Goal: Check status: Check status

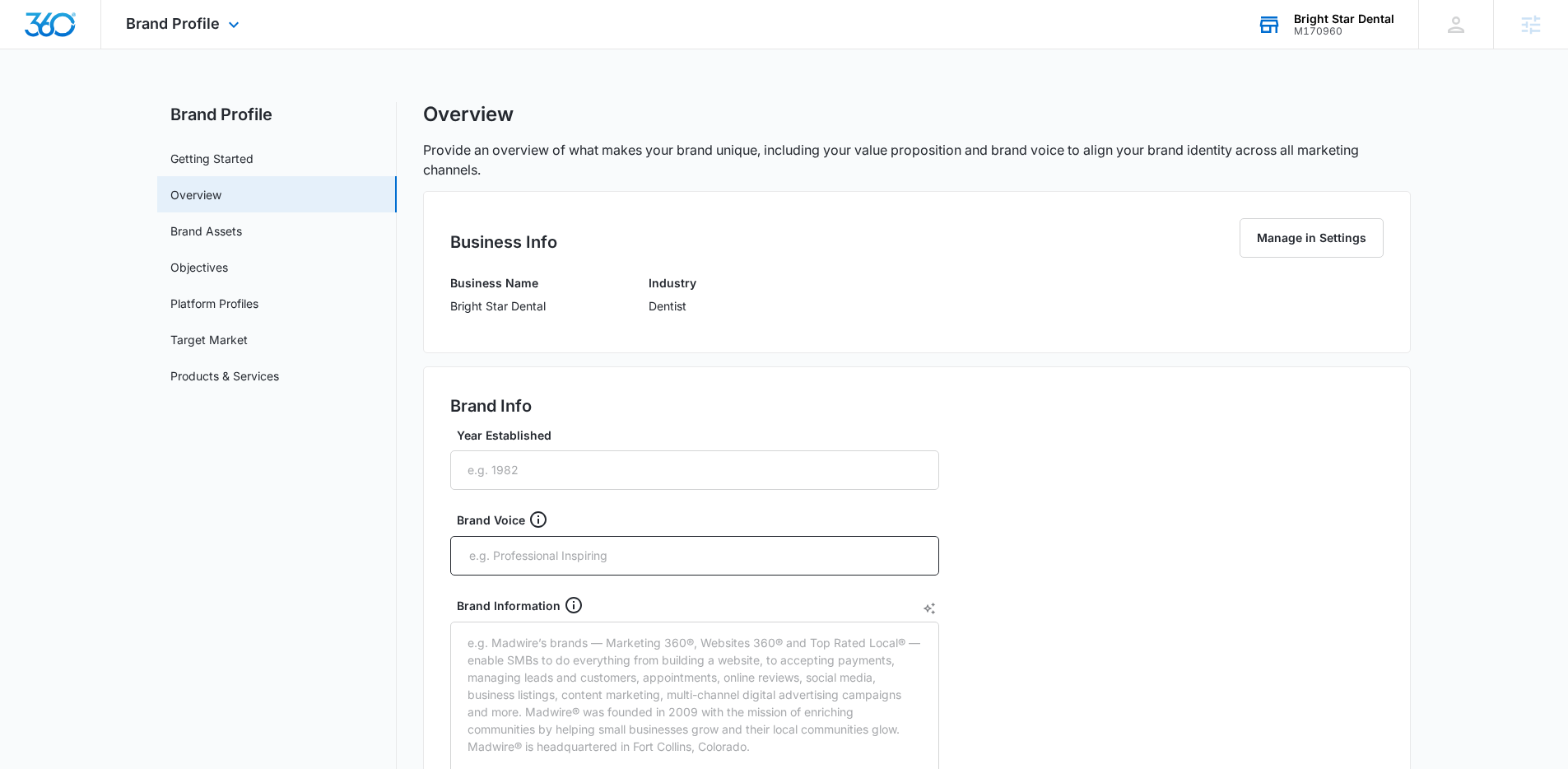
click at [1317, 21] on div "Bright Star Dental" at bounding box center [1343, 20] width 100 height 14
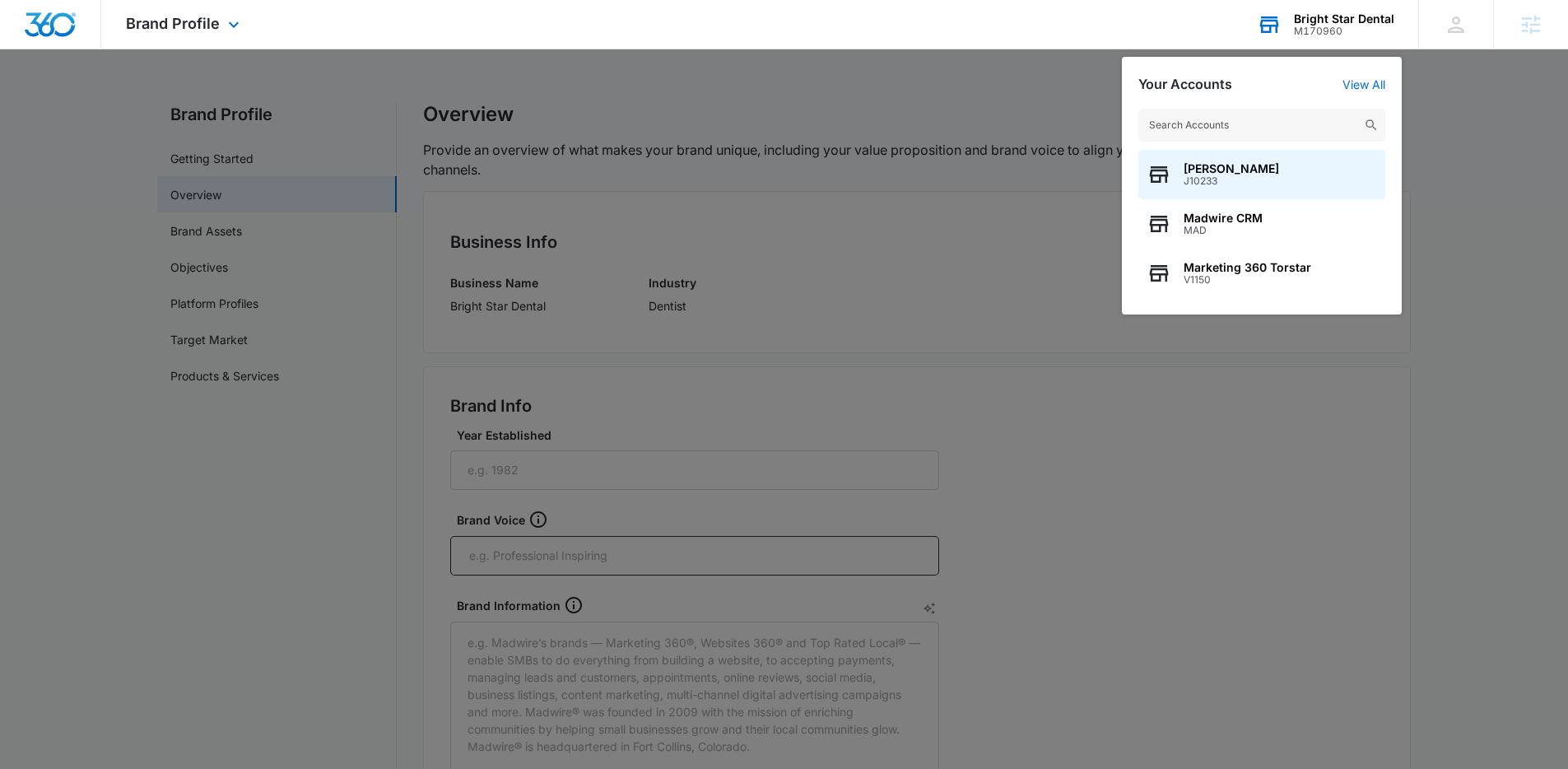
click at [1209, 121] on input "text" at bounding box center [1261, 125] width 247 height 33
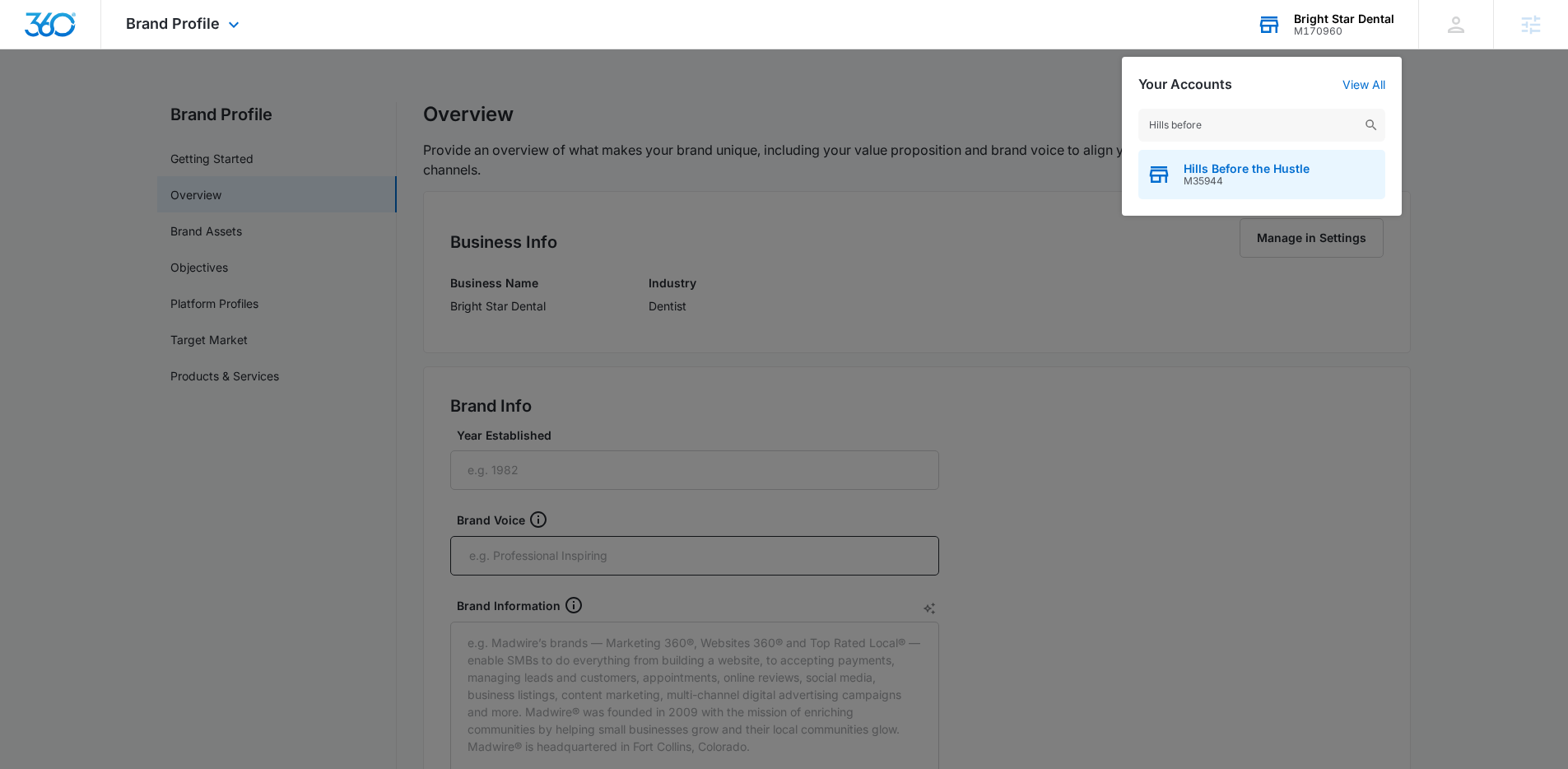
type input "Hills before"
click at [1226, 190] on div "Hills Before the Hustle M35944" at bounding box center [1261, 175] width 247 height 49
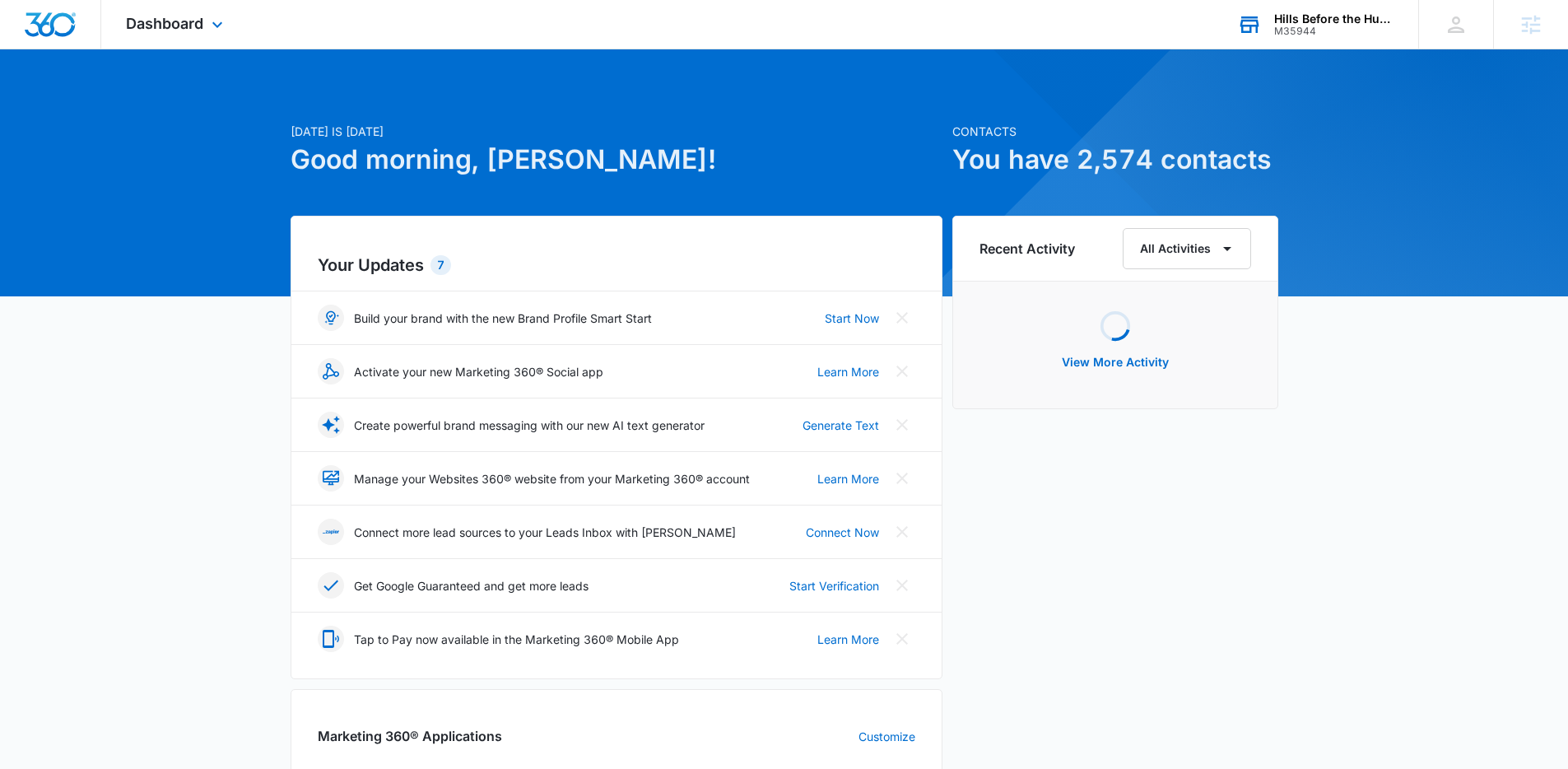
click at [199, 31] on span "Dashboard" at bounding box center [164, 23] width 77 height 17
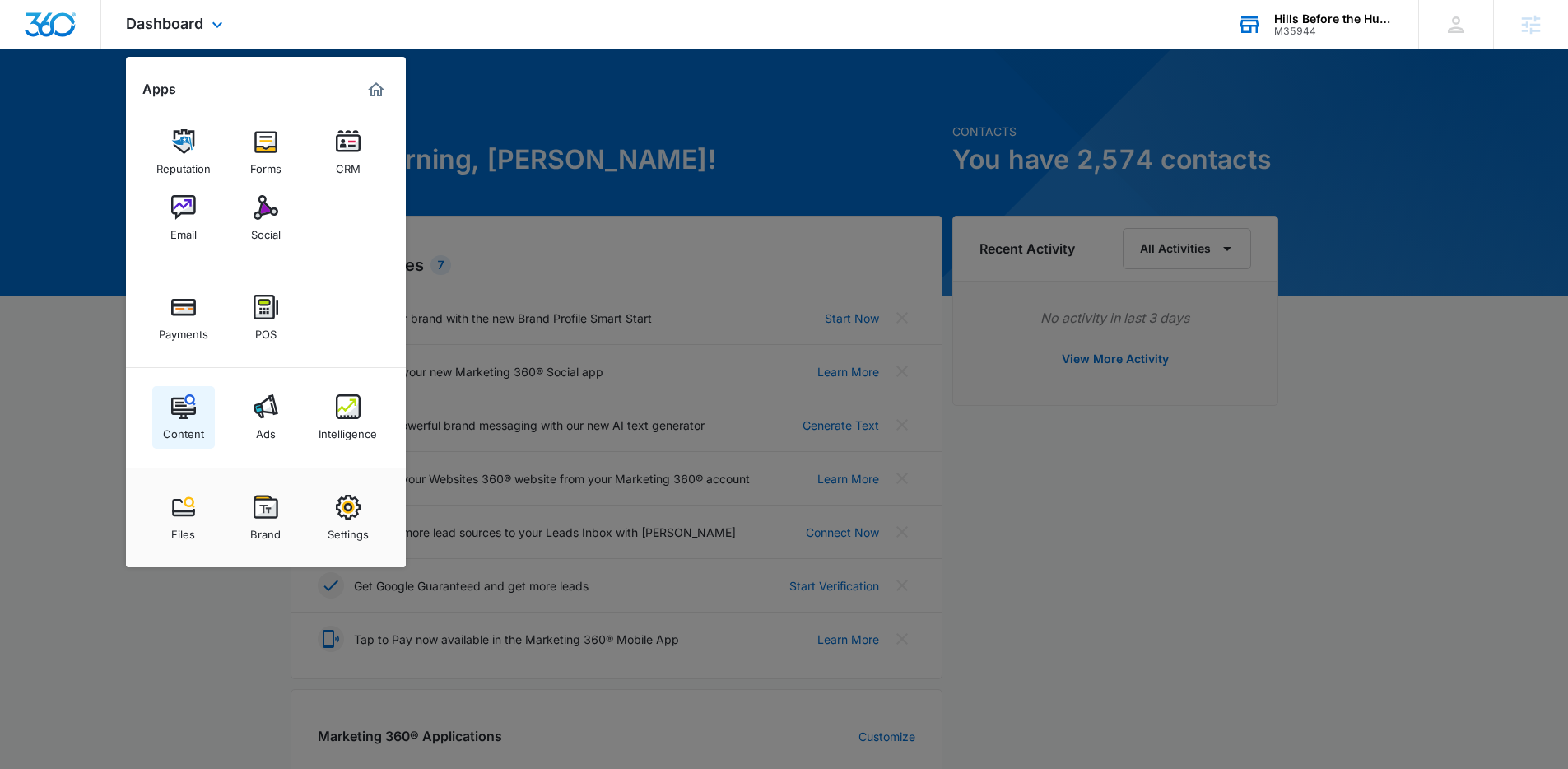
click at [178, 416] on img at bounding box center [183, 406] width 25 height 25
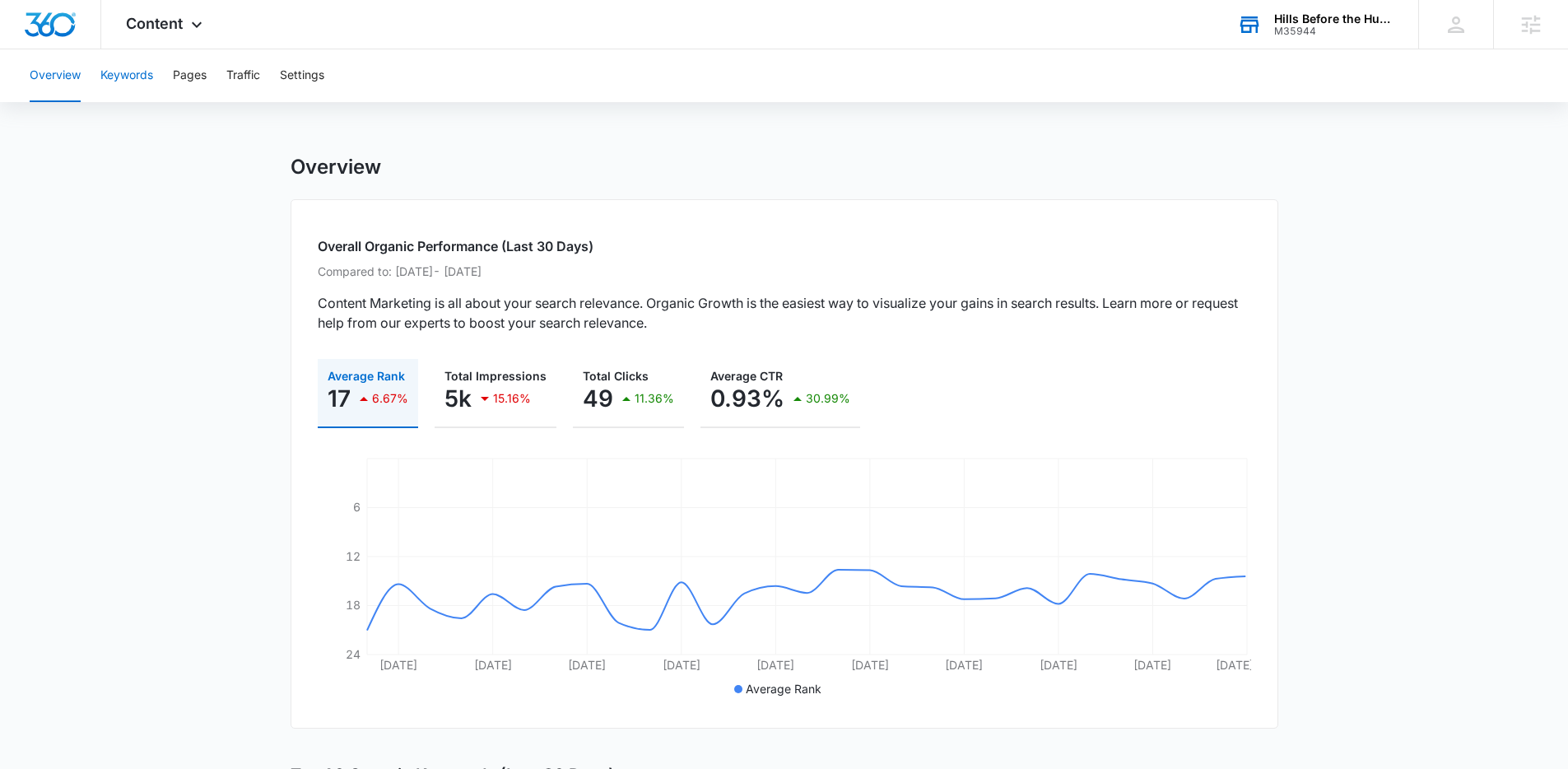
click at [131, 90] on button "Keywords" at bounding box center [126, 75] width 53 height 53
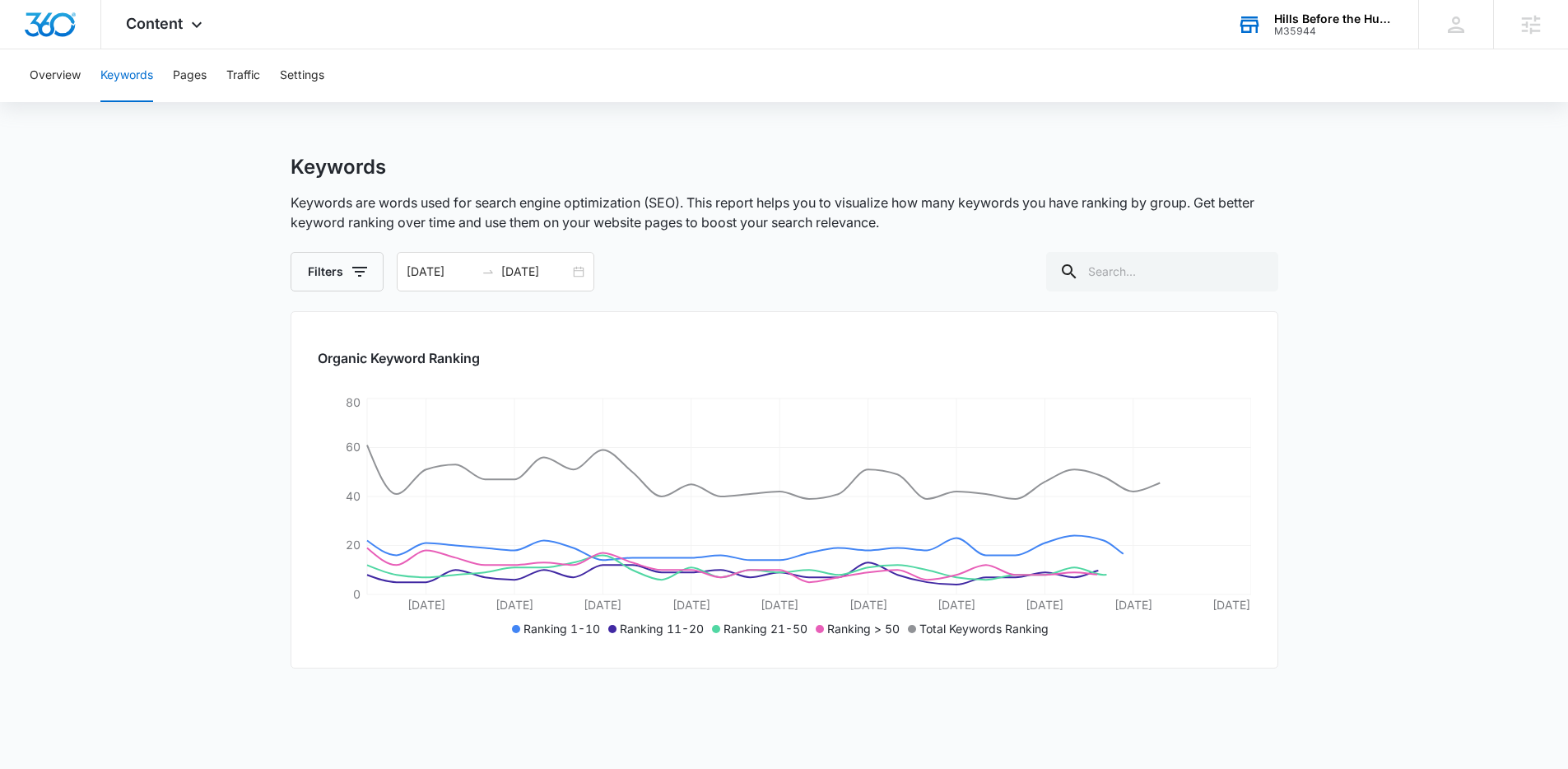
scroll to position [3, 0]
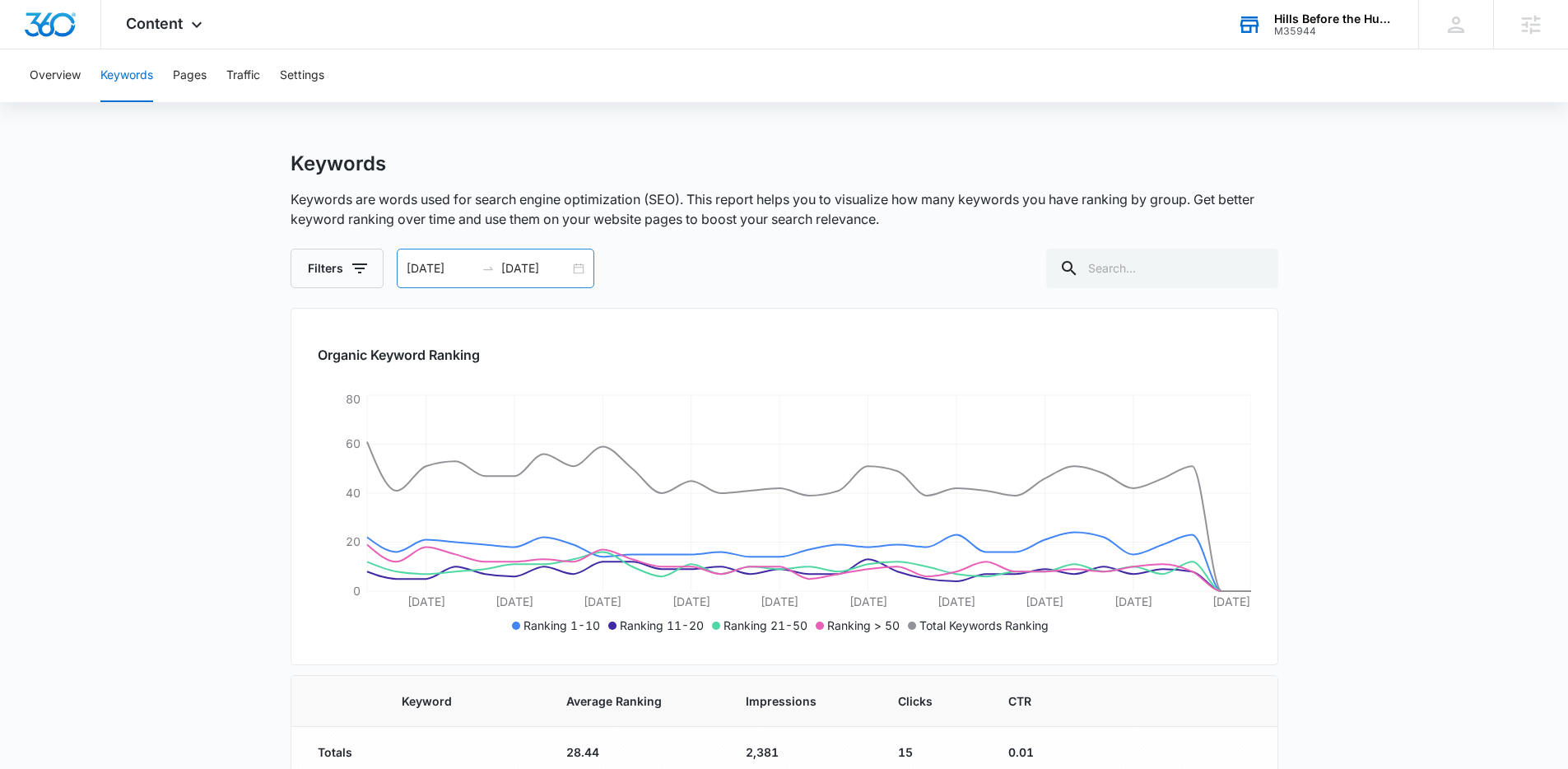
click at [582, 266] on div "07/12/2025 08/11/2025" at bounding box center [495, 268] width 197 height 40
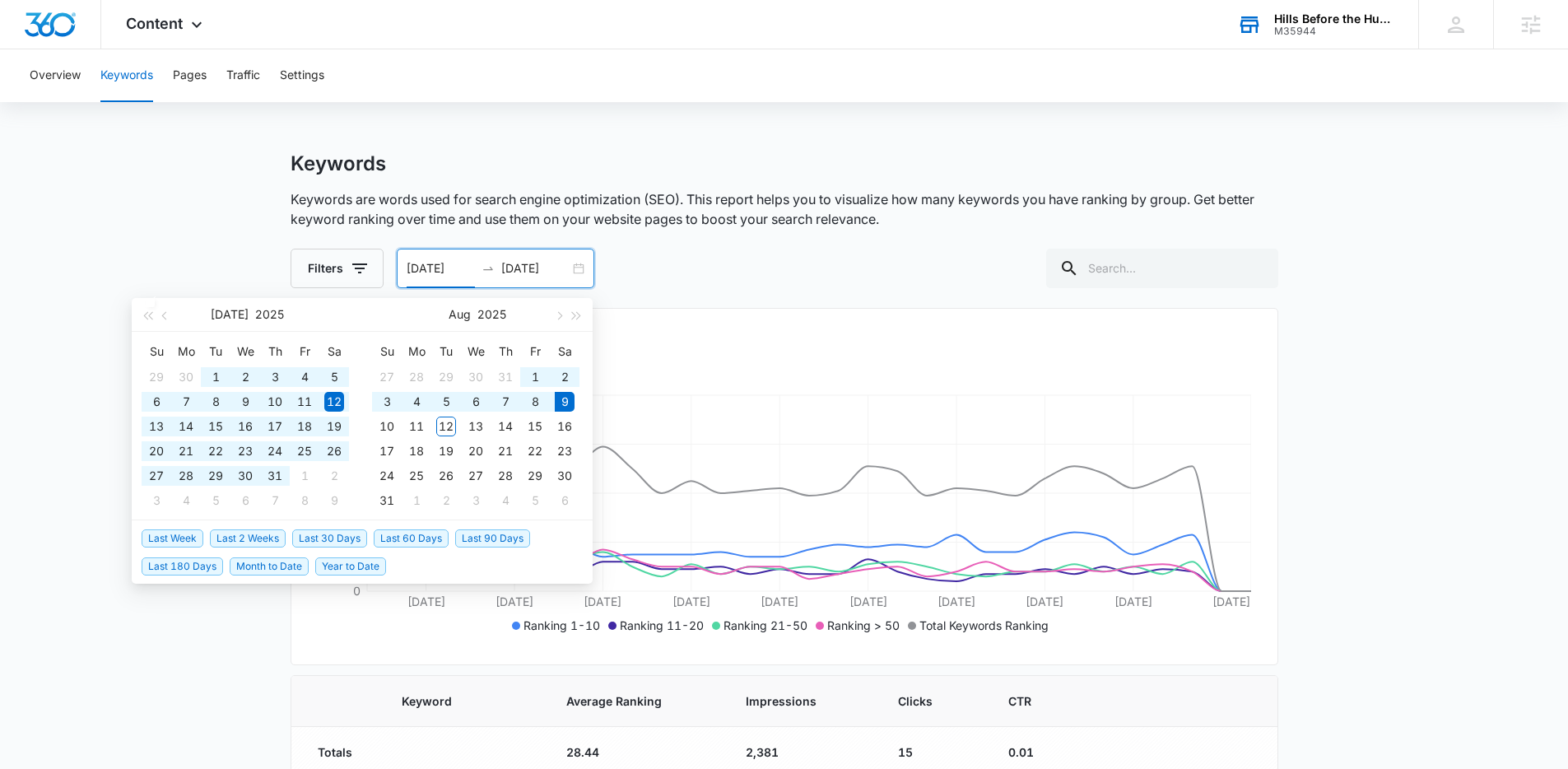
click at [345, 570] on span "Year to Date" at bounding box center [351, 566] width 71 height 18
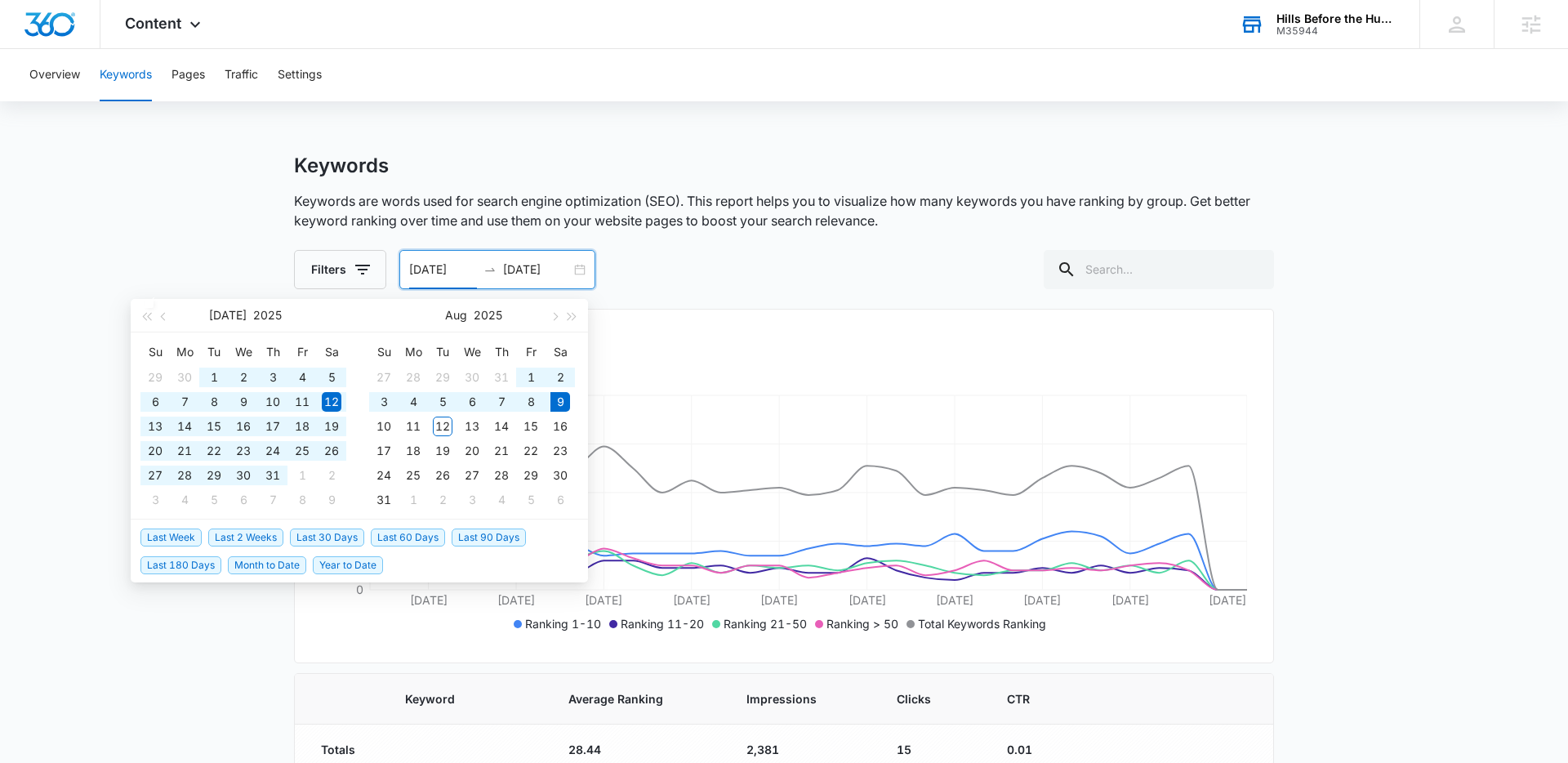
type input "01/01/2025"
type input "08/09/2025"
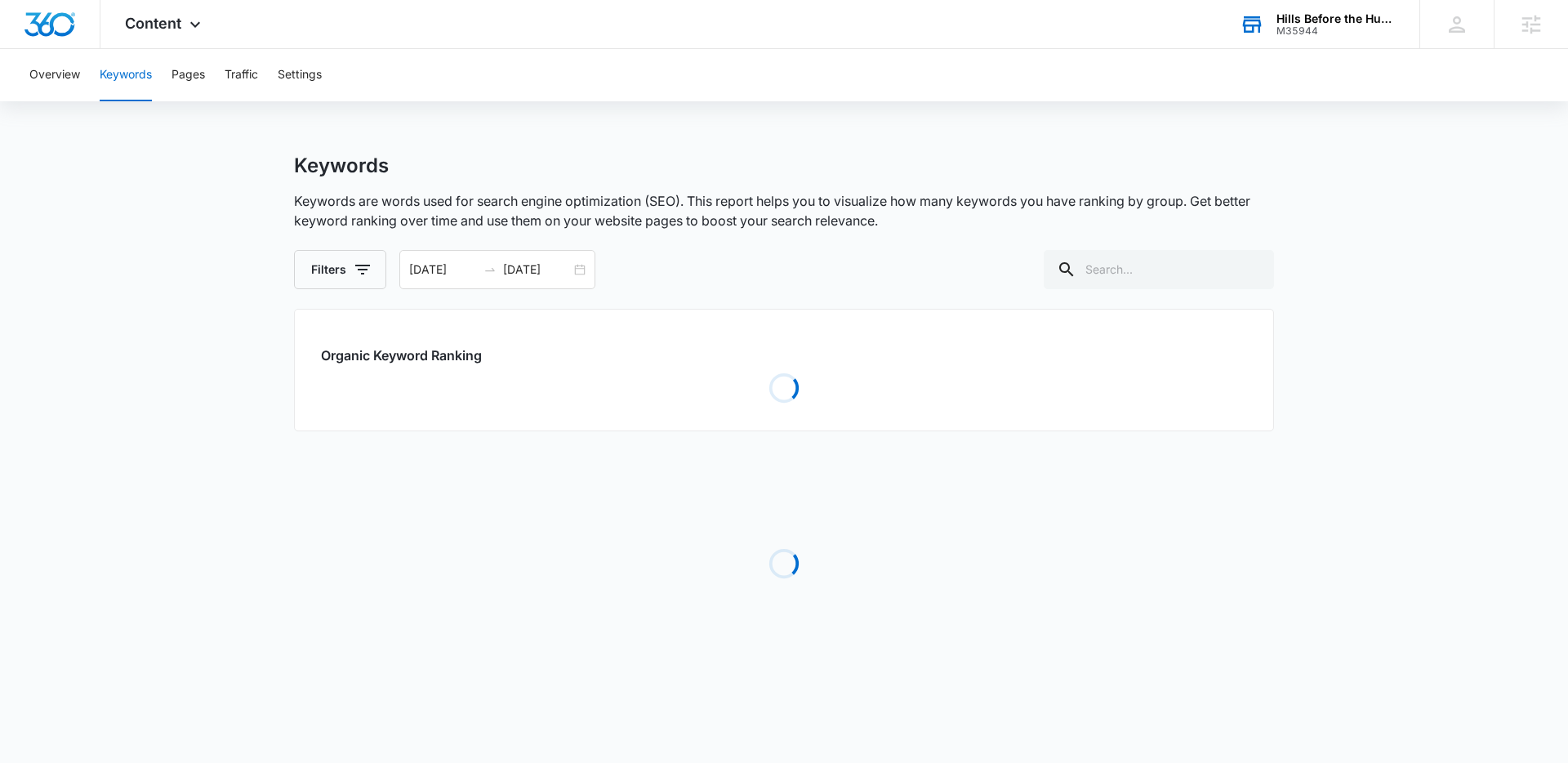
click at [278, 309] on main "Keywords Keywords are words used for search engine optimization (SEO). This rep…" at bounding box center [784, 430] width 1568 height 552
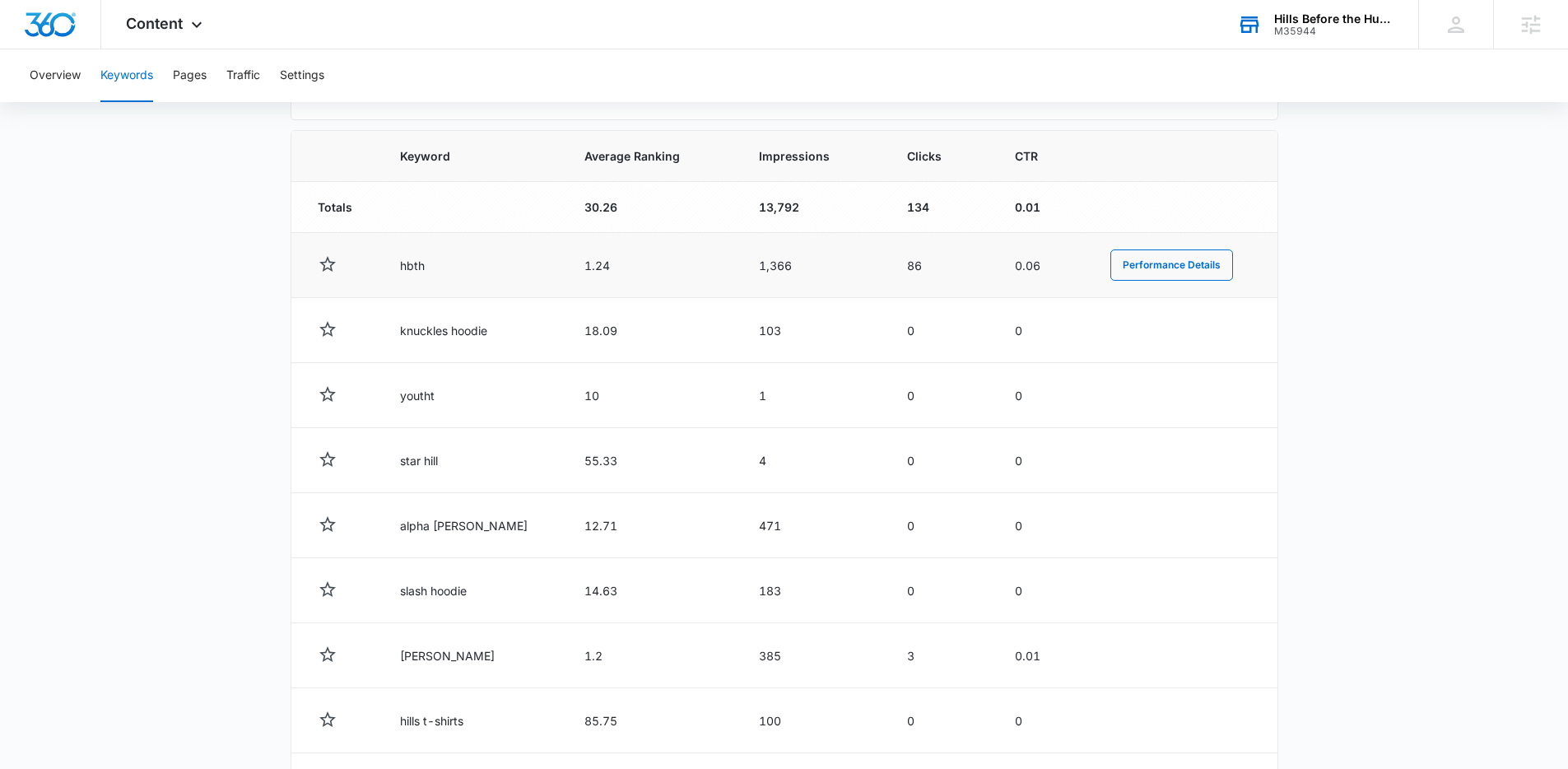
scroll to position [536, 0]
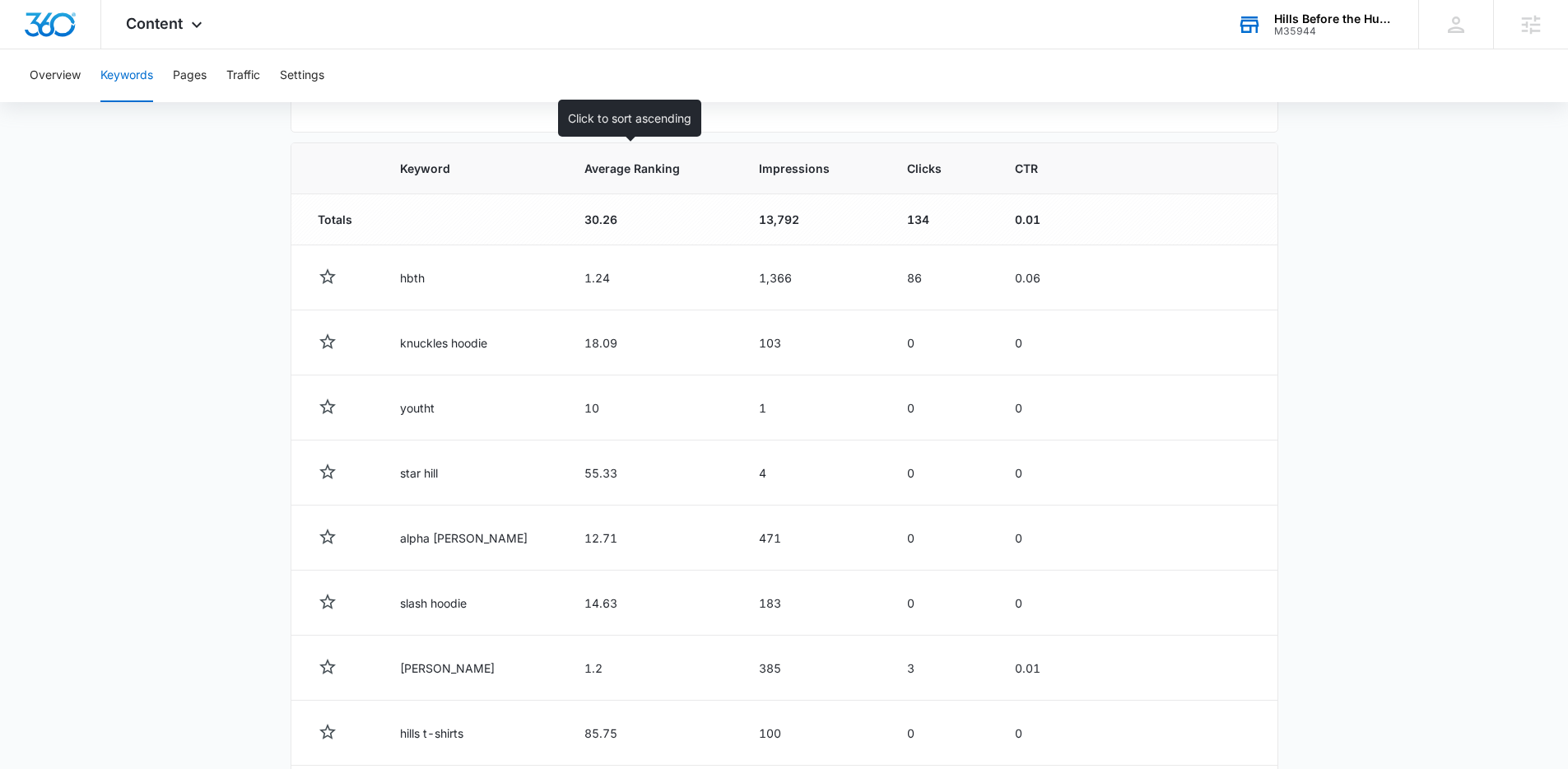
click at [616, 181] on th "Average Ranking" at bounding box center [652, 169] width 175 height 51
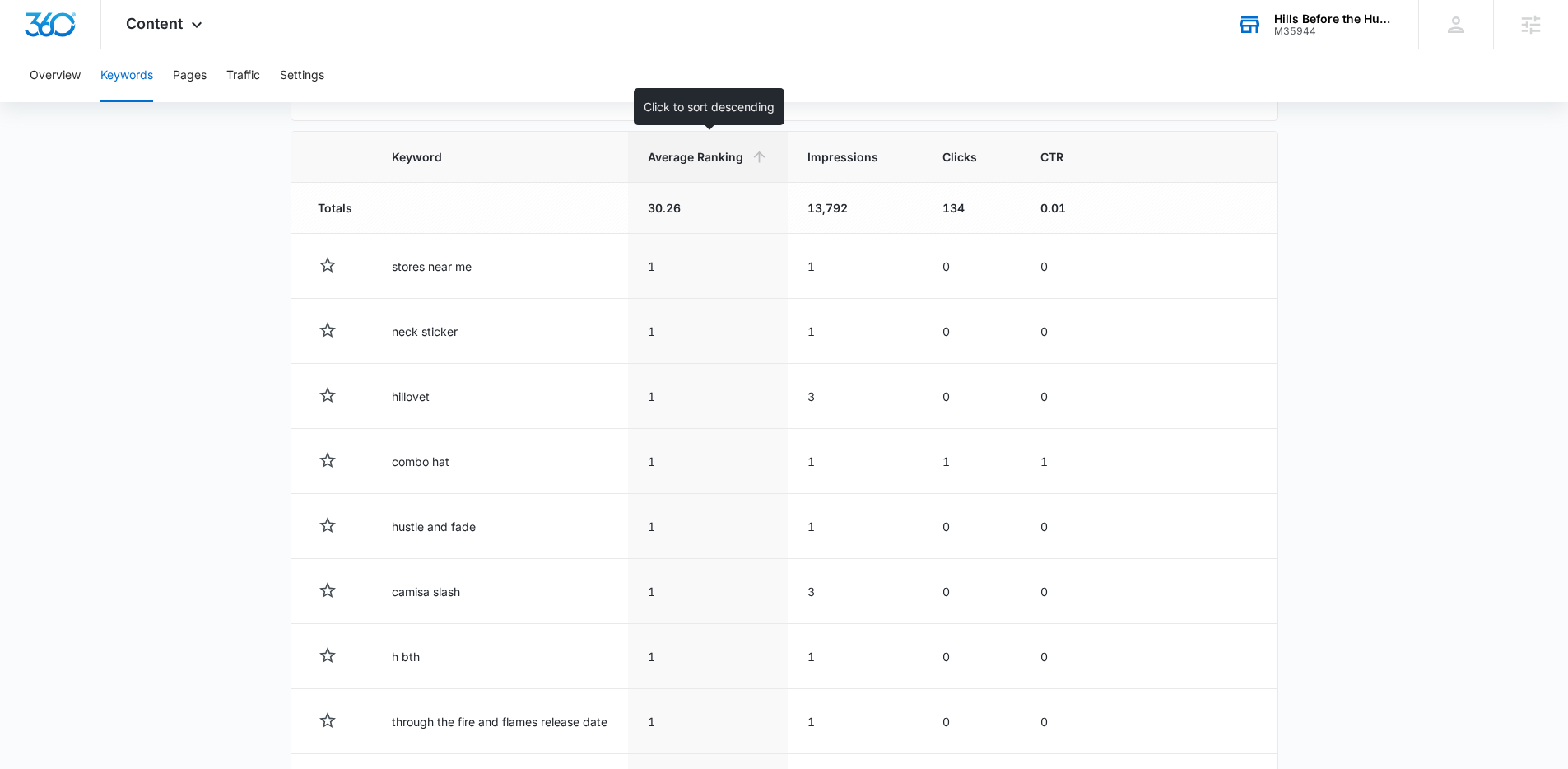
click at [723, 163] on span "Average Ranking" at bounding box center [696, 157] width 97 height 17
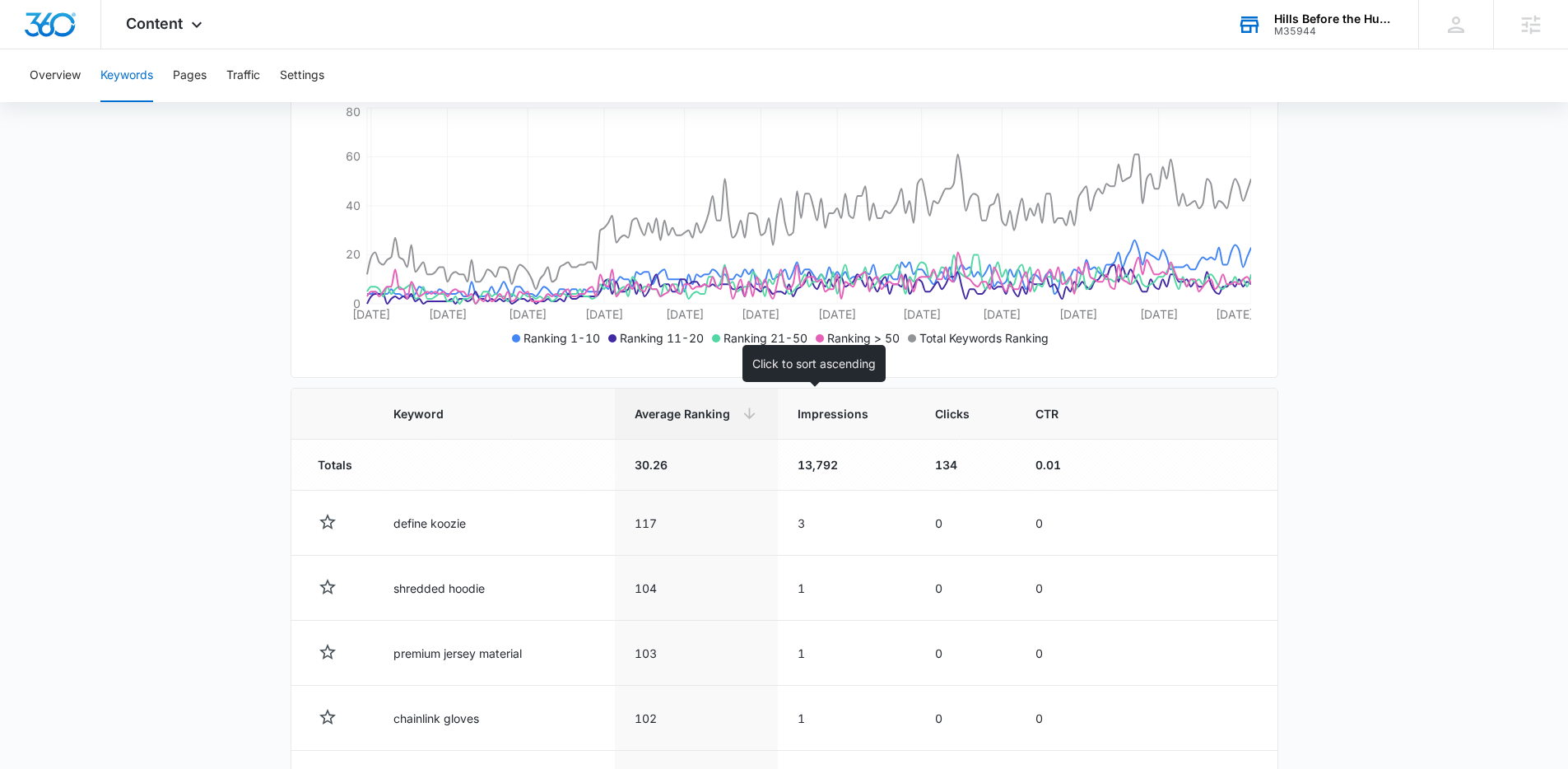
click at [798, 421] on span "Impressions" at bounding box center [834, 414] width 74 height 17
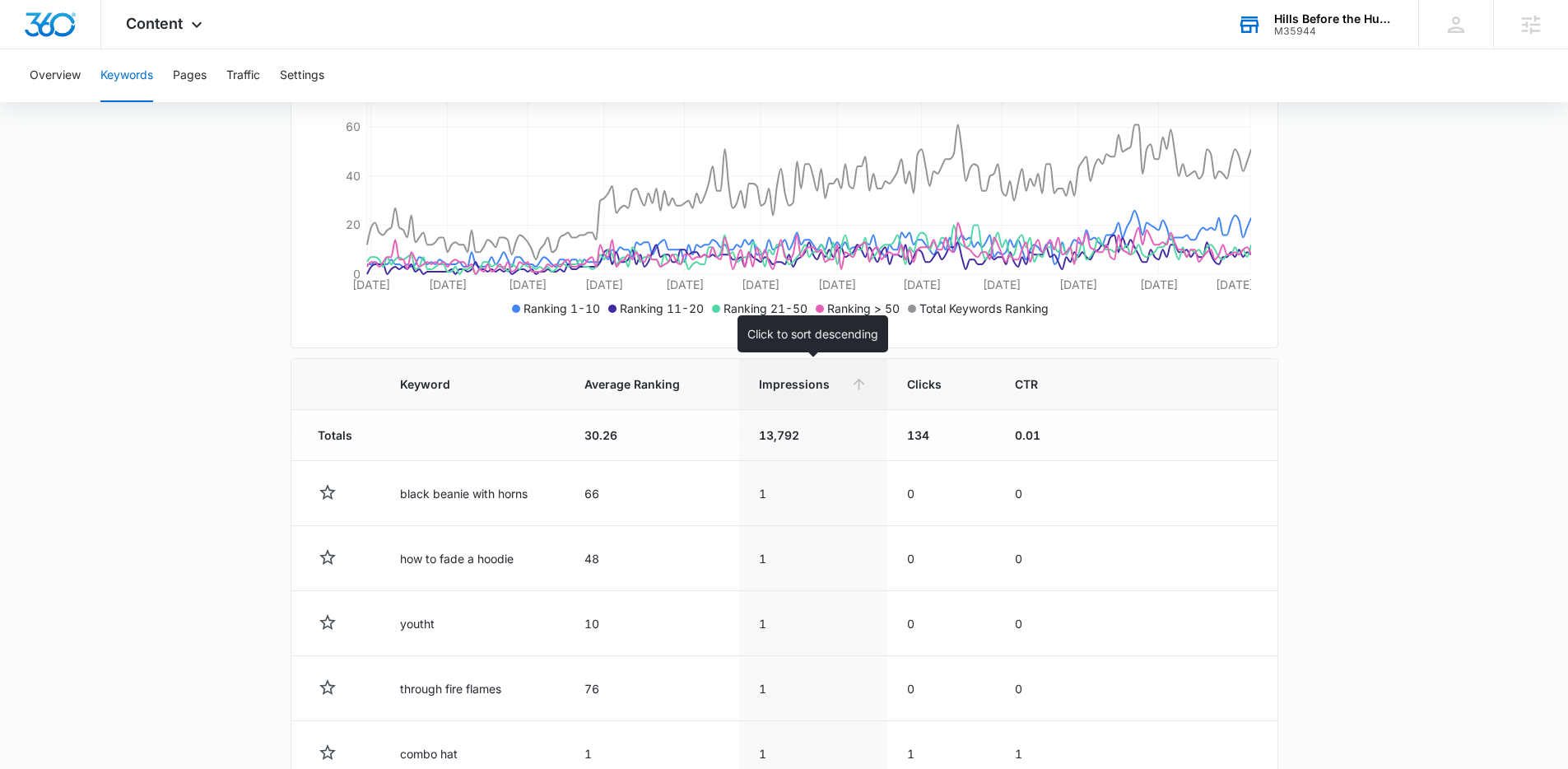
click at [803, 385] on span "Impressions" at bounding box center [801, 384] width 85 height 17
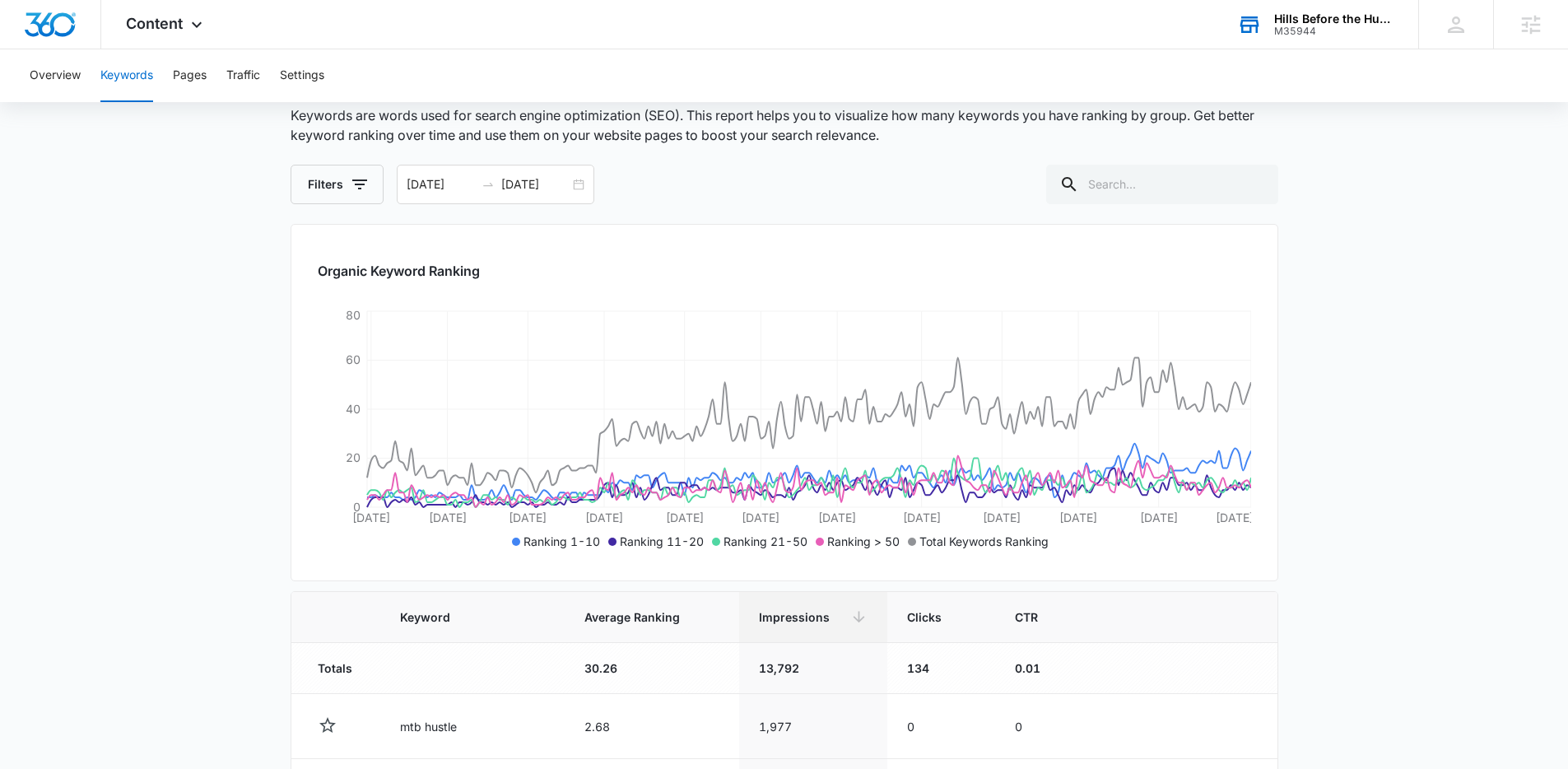
scroll to position [0, 0]
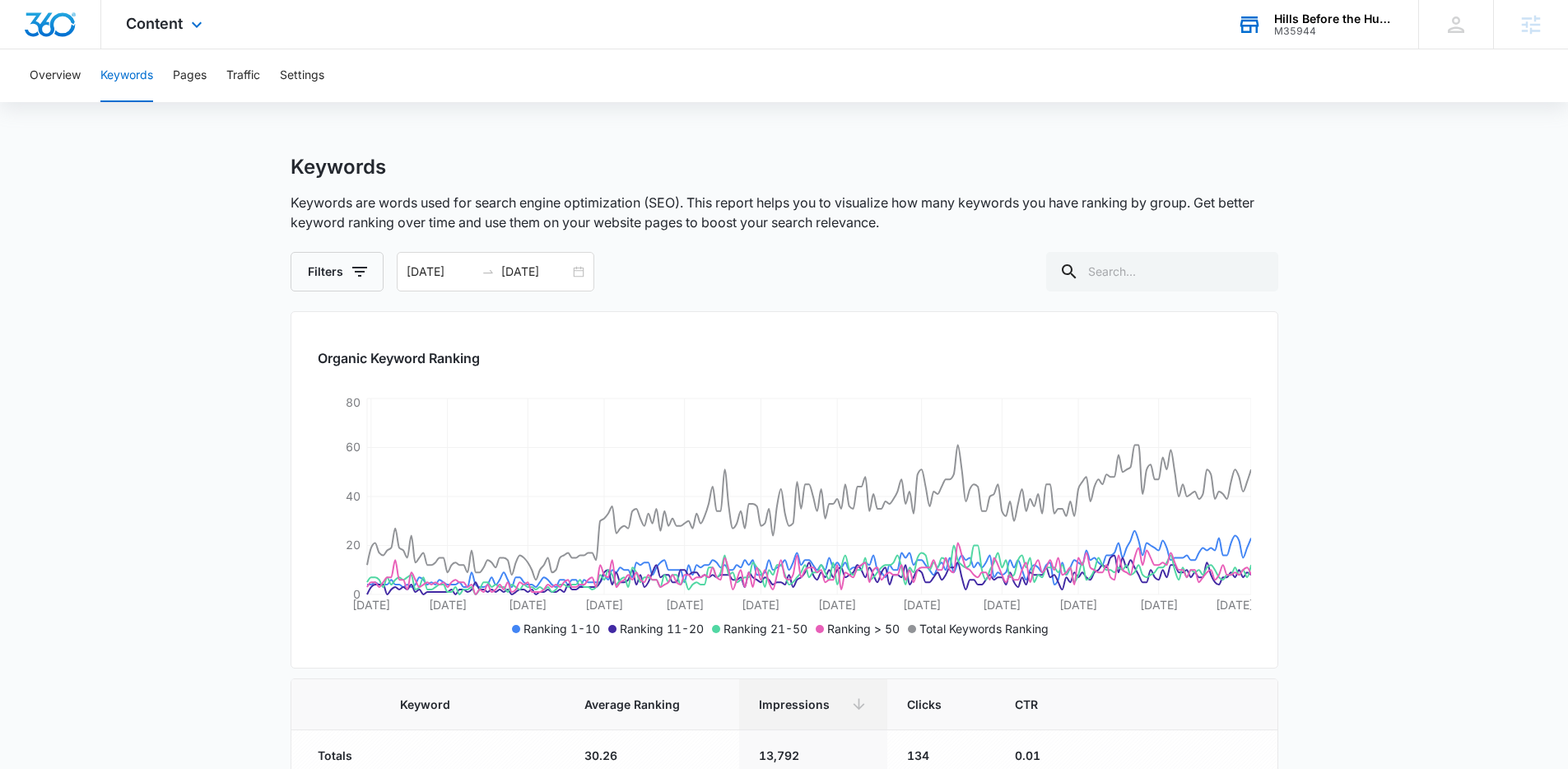
click at [380, 19] on div "Content Apps Reputation Forms CRM Email Social Payments POS Content Ads Intelli…" at bounding box center [784, 25] width 1568 height 49
click at [910, 74] on div "Overview Keywords Pages Traffic Settings" at bounding box center [783, 75] width 1528 height 53
click at [910, 73] on div "Overview Keywords Pages Traffic Settings" at bounding box center [783, 75] width 1528 height 53
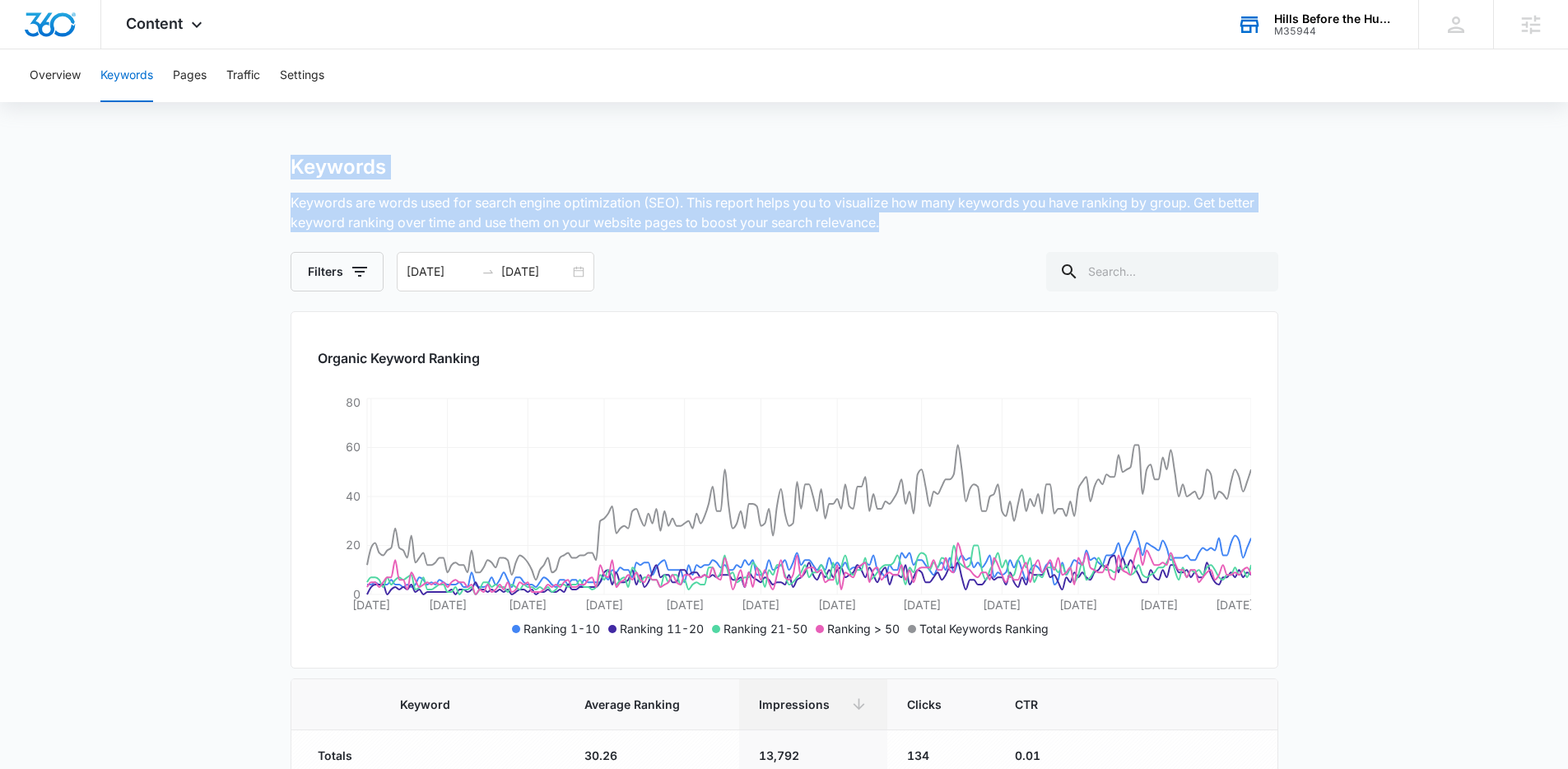
drag, startPoint x: 889, startPoint y: 226, endPoint x: 194, endPoint y: 103, distance: 705.8
drag, startPoint x: 222, startPoint y: 129, endPoint x: 938, endPoint y: 219, distance: 721.6
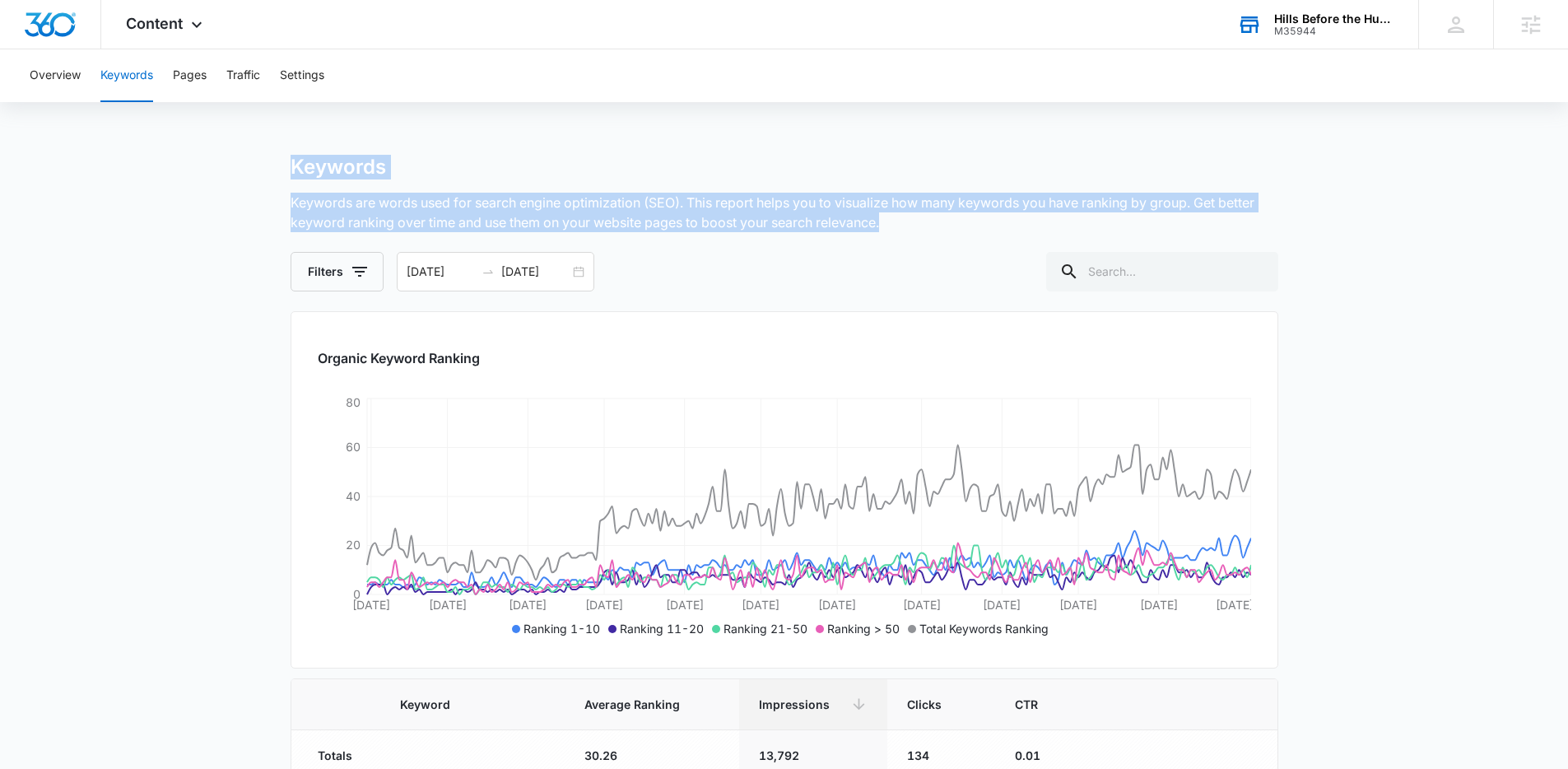
click at [937, 219] on p "Keywords are words used for search engine optimization (SEO). This report helps…" at bounding box center [784, 212] width 987 height 40
drag, startPoint x: 895, startPoint y: 215, endPoint x: 233, endPoint y: 143, distance: 665.9
drag, startPoint x: 234, startPoint y: 143, endPoint x: 1005, endPoint y: 241, distance: 777.2
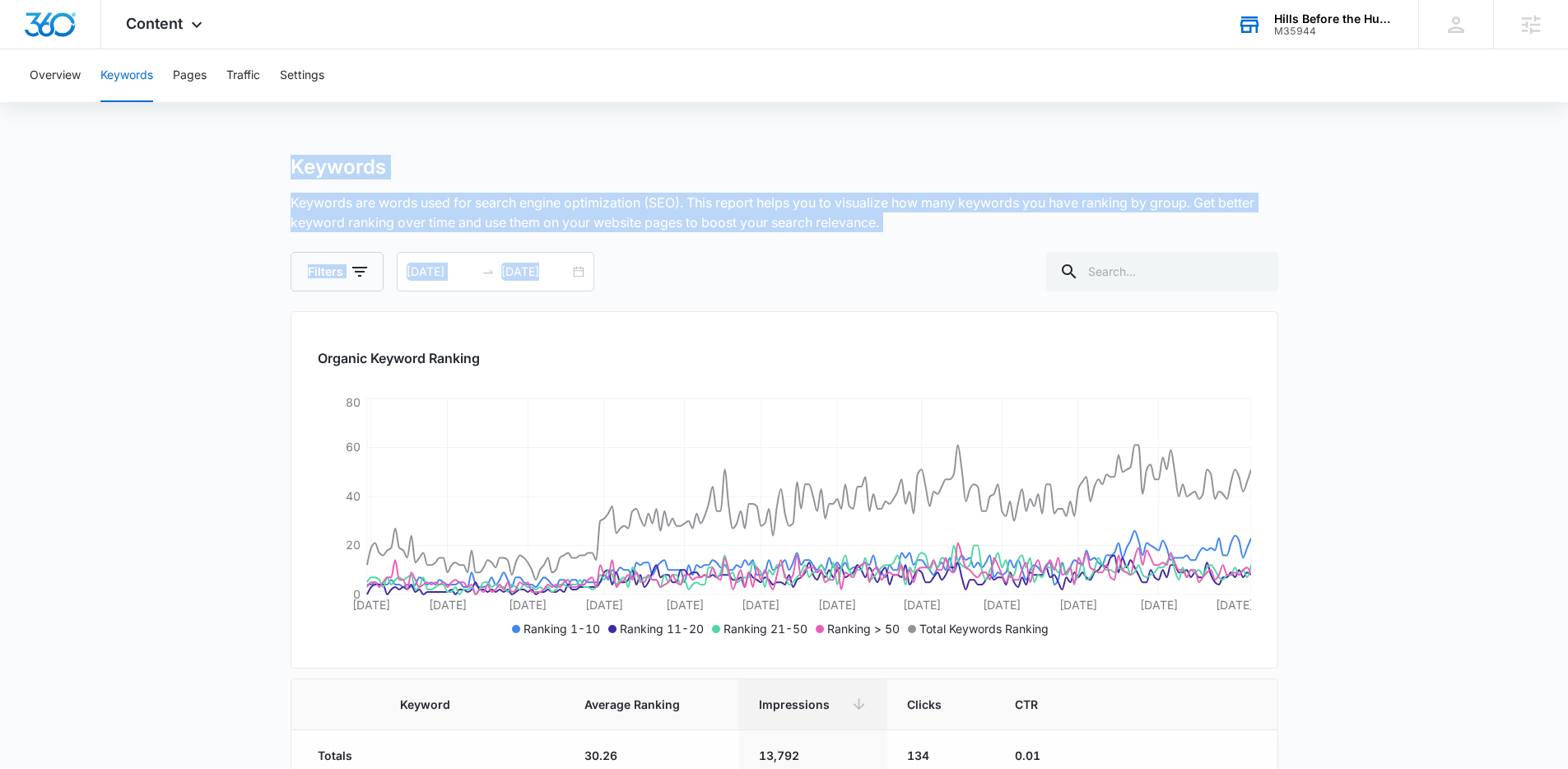
drag, startPoint x: 1004, startPoint y: 241, endPoint x: 987, endPoint y: 238, distance: 17.3
click at [1004, 241] on div "Keywords Keywords are words used for search engine optimization (SEO). This rep…" at bounding box center [784, 223] width 987 height 137
drag, startPoint x: 277, startPoint y: 186, endPoint x: 915, endPoint y: 217, distance: 638.8
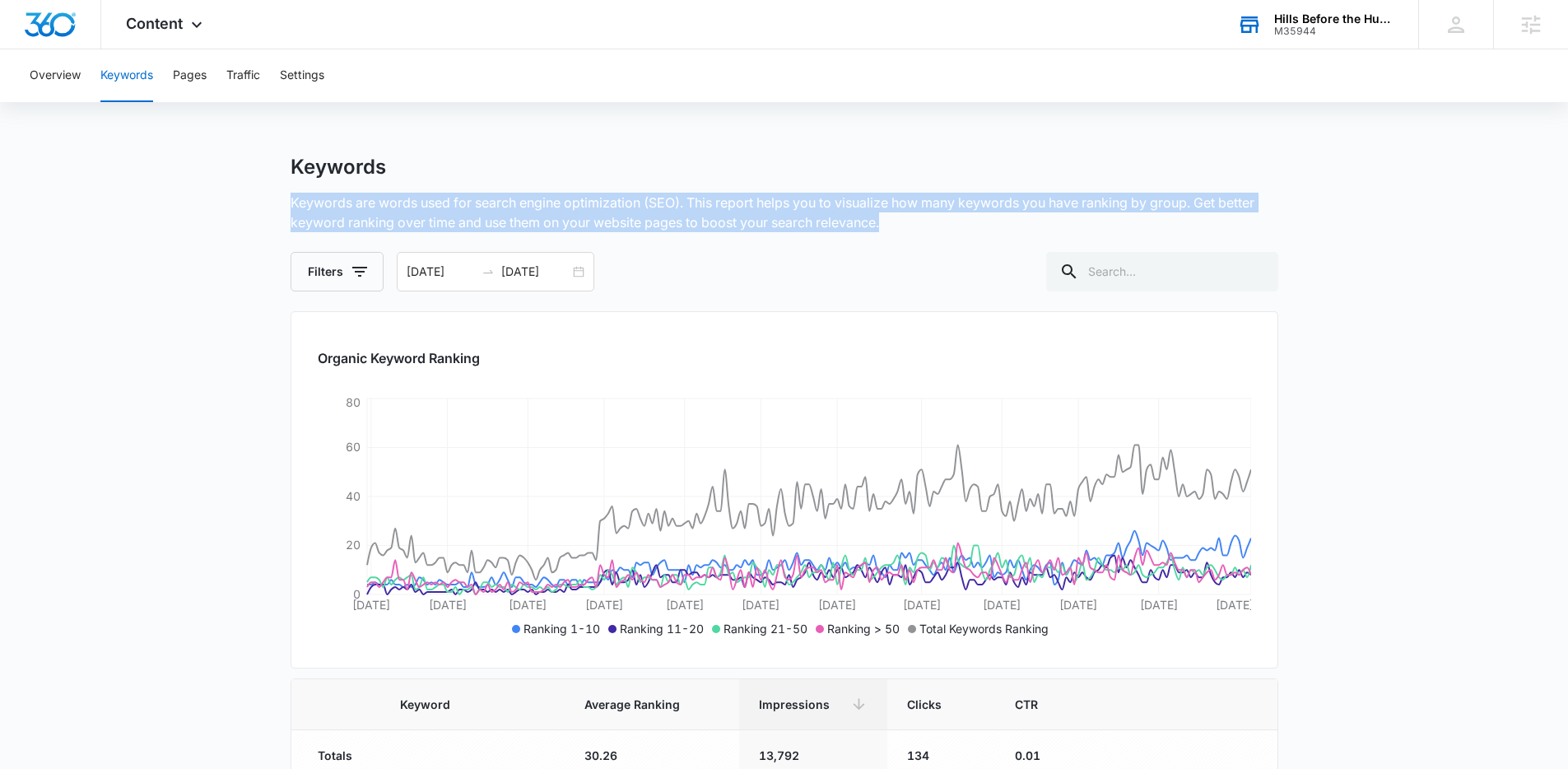
click at [911, 217] on p "Keywords are words used for search engine optimization (SEO). This report helps…" at bounding box center [784, 212] width 987 height 40
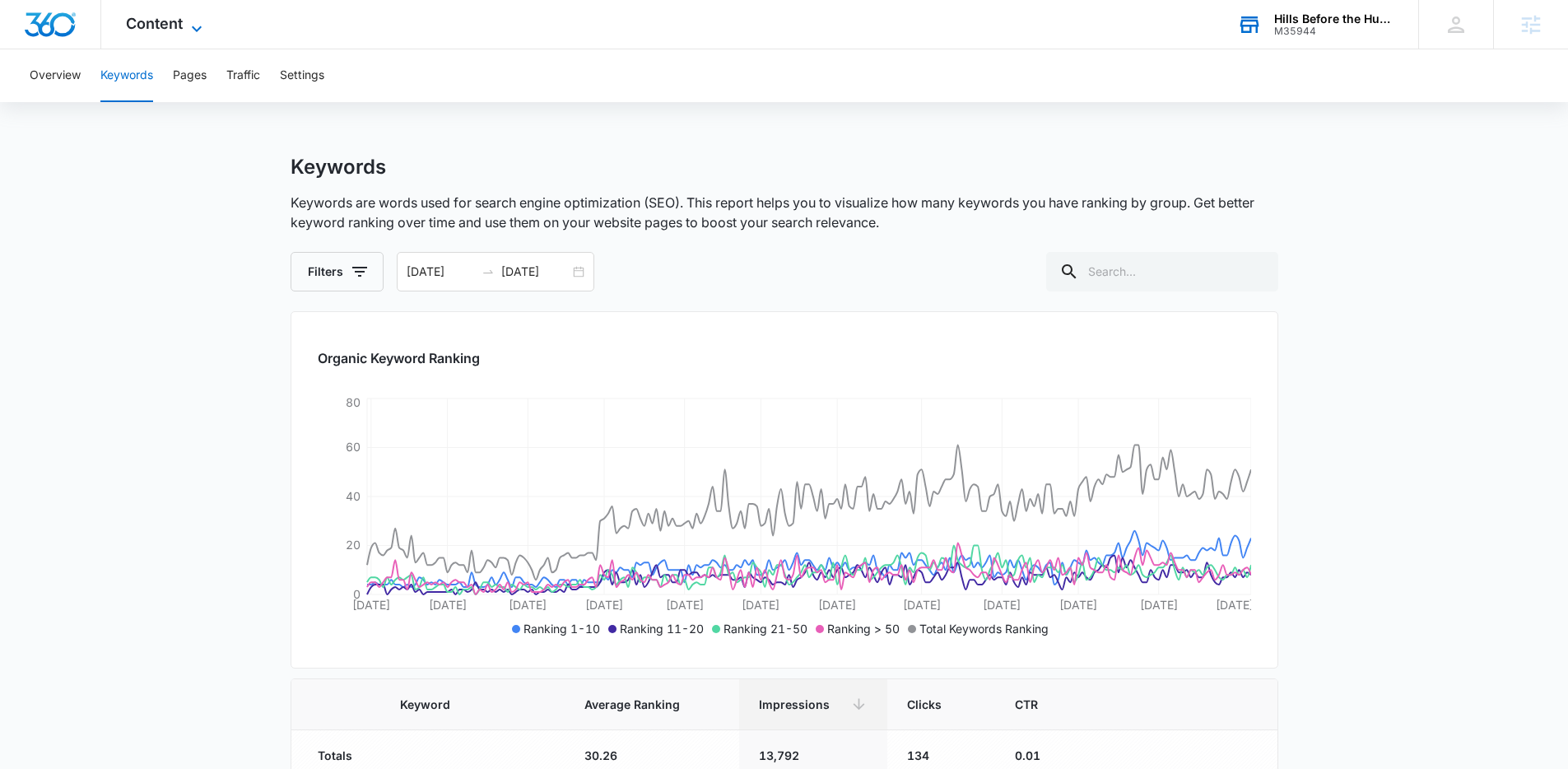
click at [143, 21] on span "Content" at bounding box center [154, 23] width 57 height 17
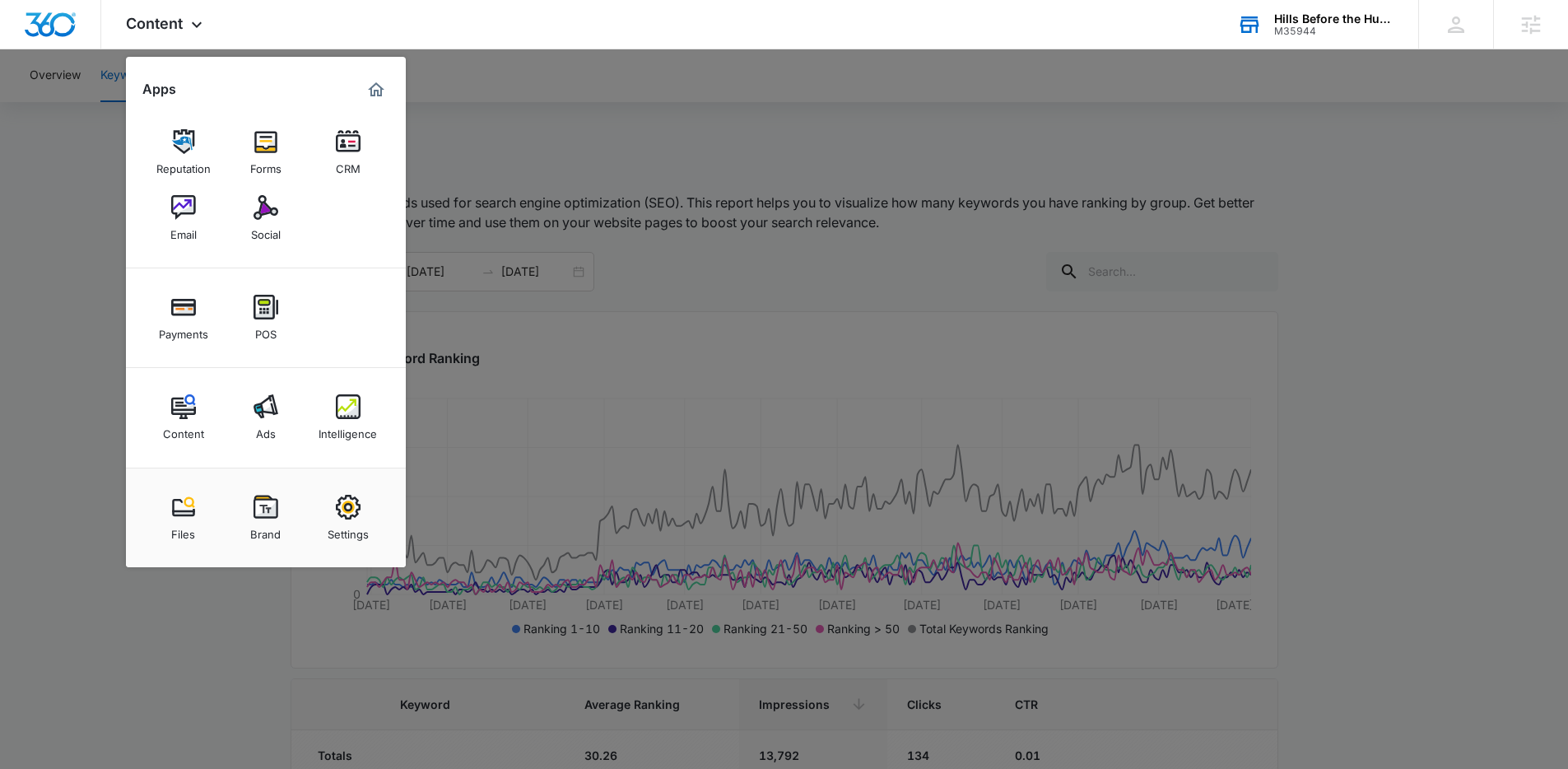
click at [503, 97] on div at bounding box center [784, 384] width 1568 height 769
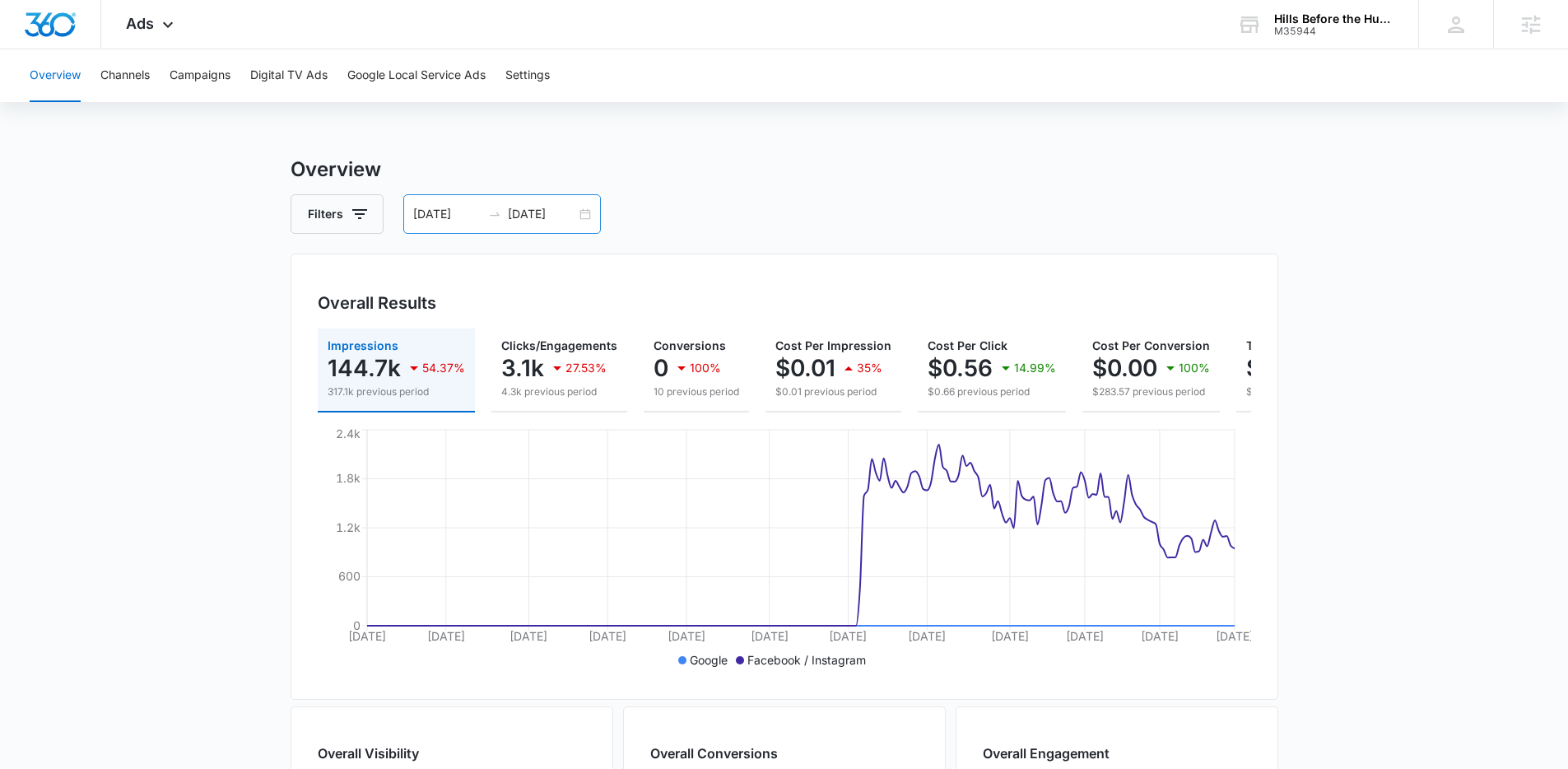
click at [581, 216] on div "01/01/2025 08/09/2025" at bounding box center [502, 214] width 197 height 40
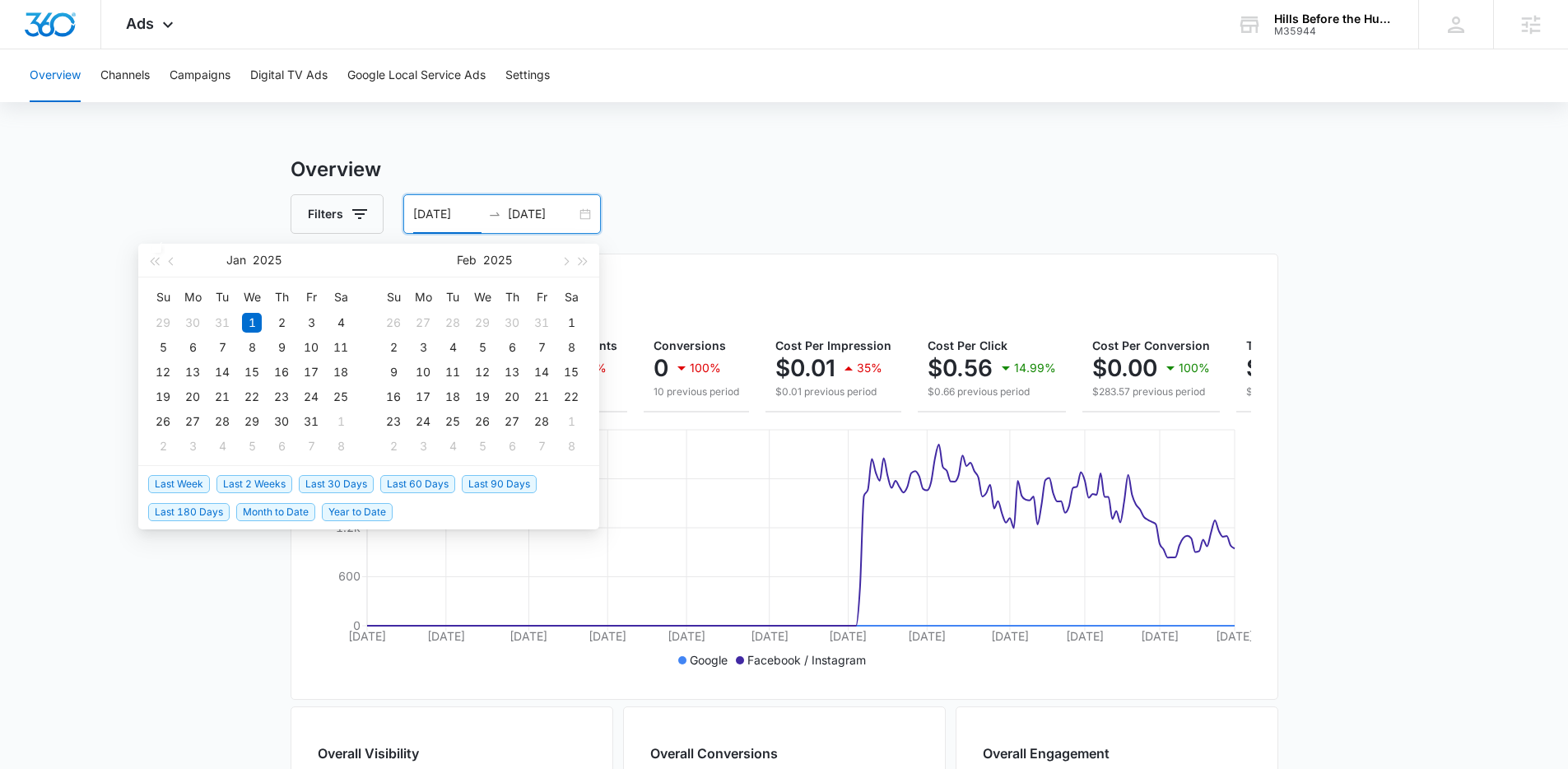
click at [413, 486] on span "Last 60 Days" at bounding box center [418, 483] width 75 height 18
type input "[DATE]"
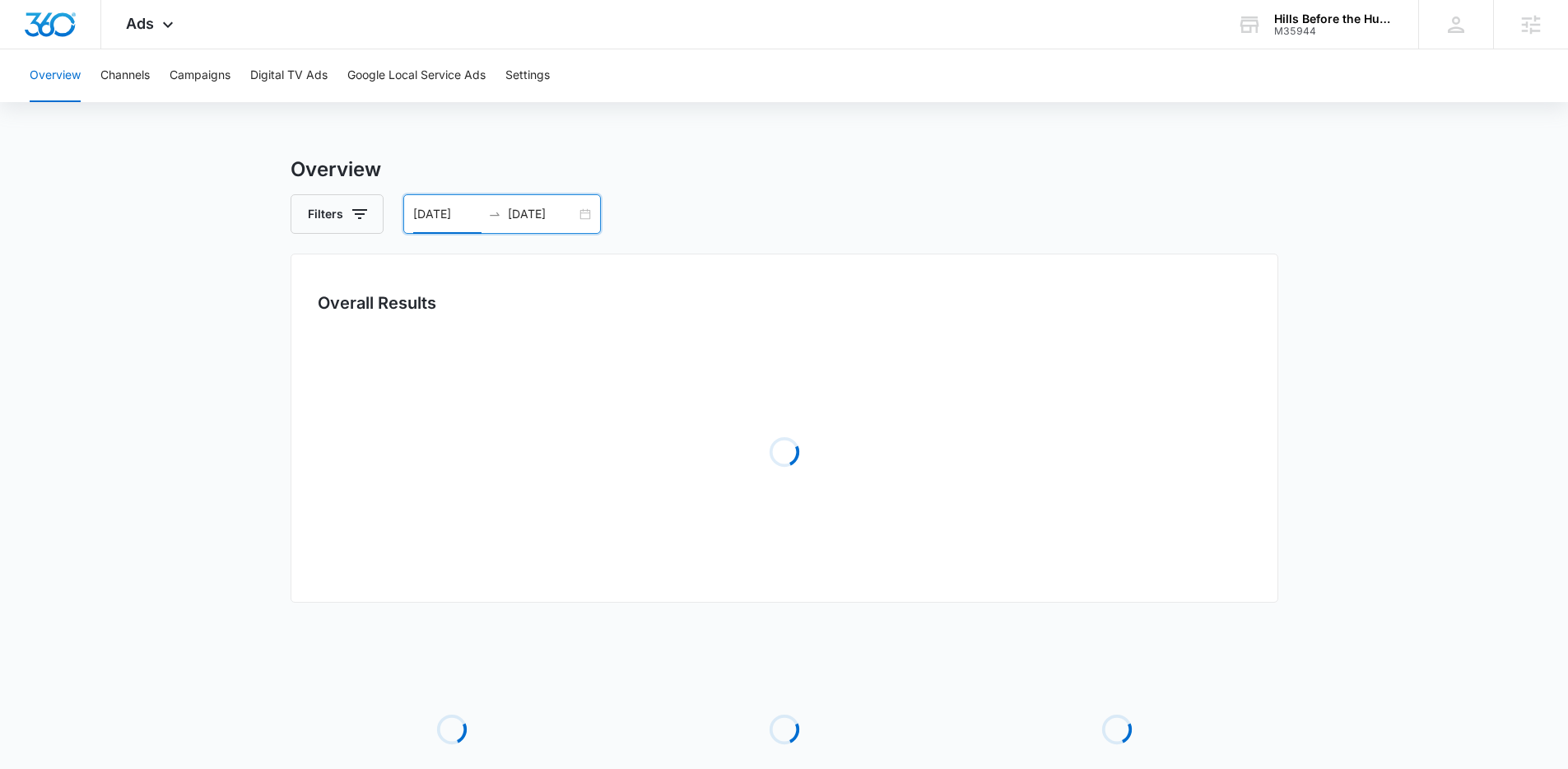
click at [835, 208] on div "Filters 06/13/2025 08/12/2025" at bounding box center [784, 214] width 987 height 40
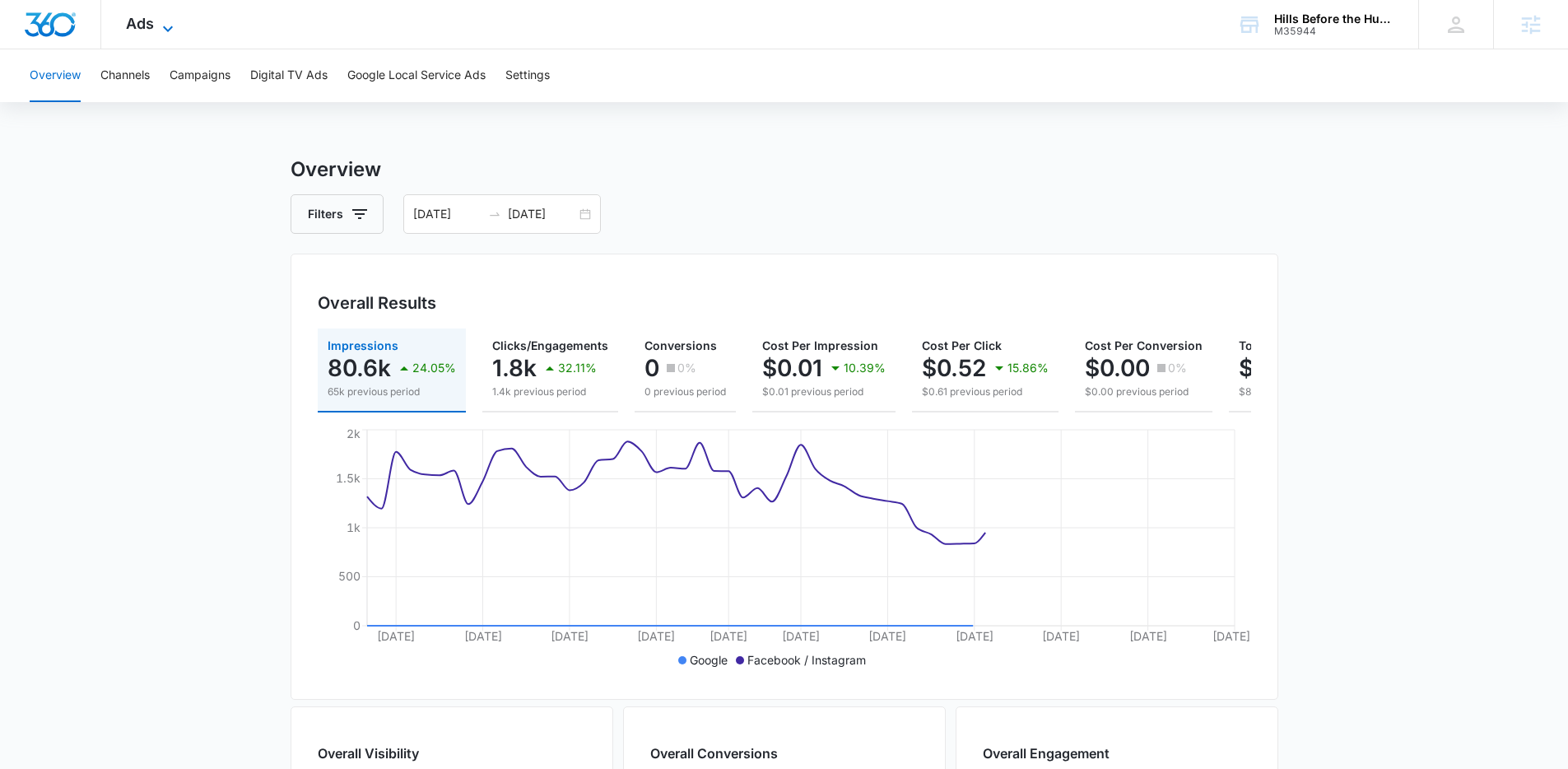
click at [147, 27] on span "Ads" at bounding box center [140, 23] width 28 height 17
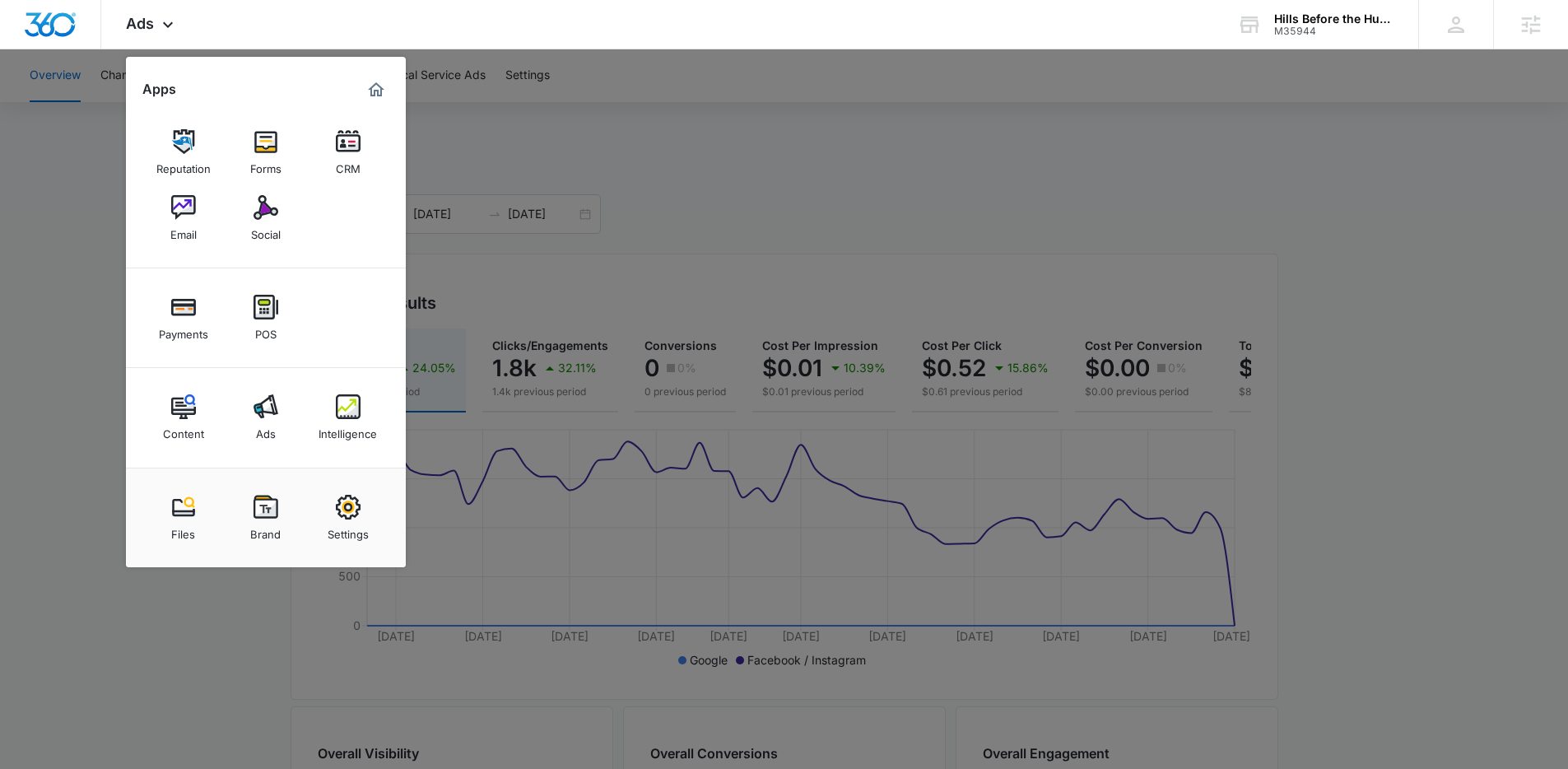
click at [639, 98] on div at bounding box center [784, 384] width 1568 height 769
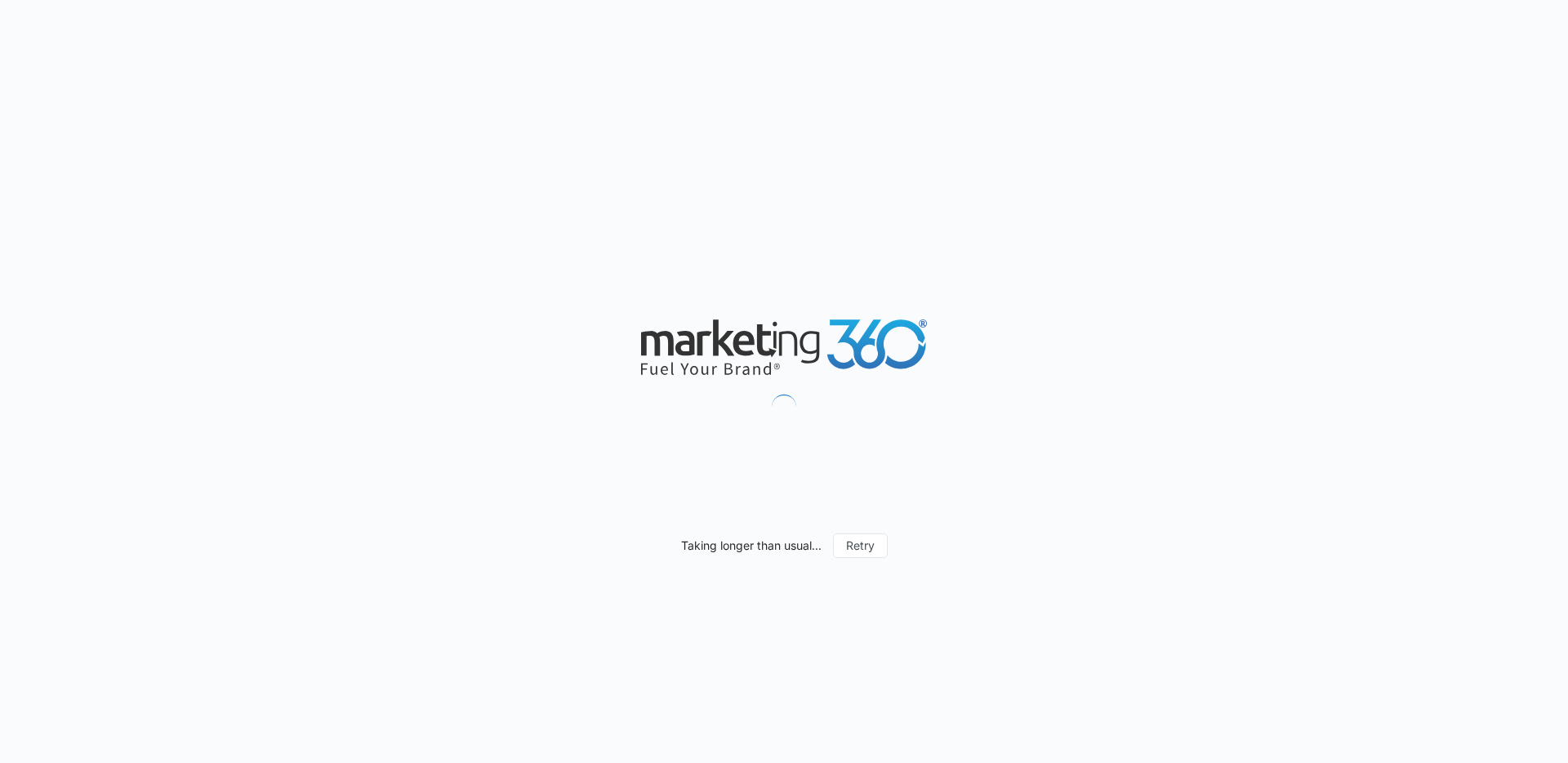
click at [437, 57] on div "Taking longer than usual... Retry" at bounding box center [784, 381] width 1568 height 763
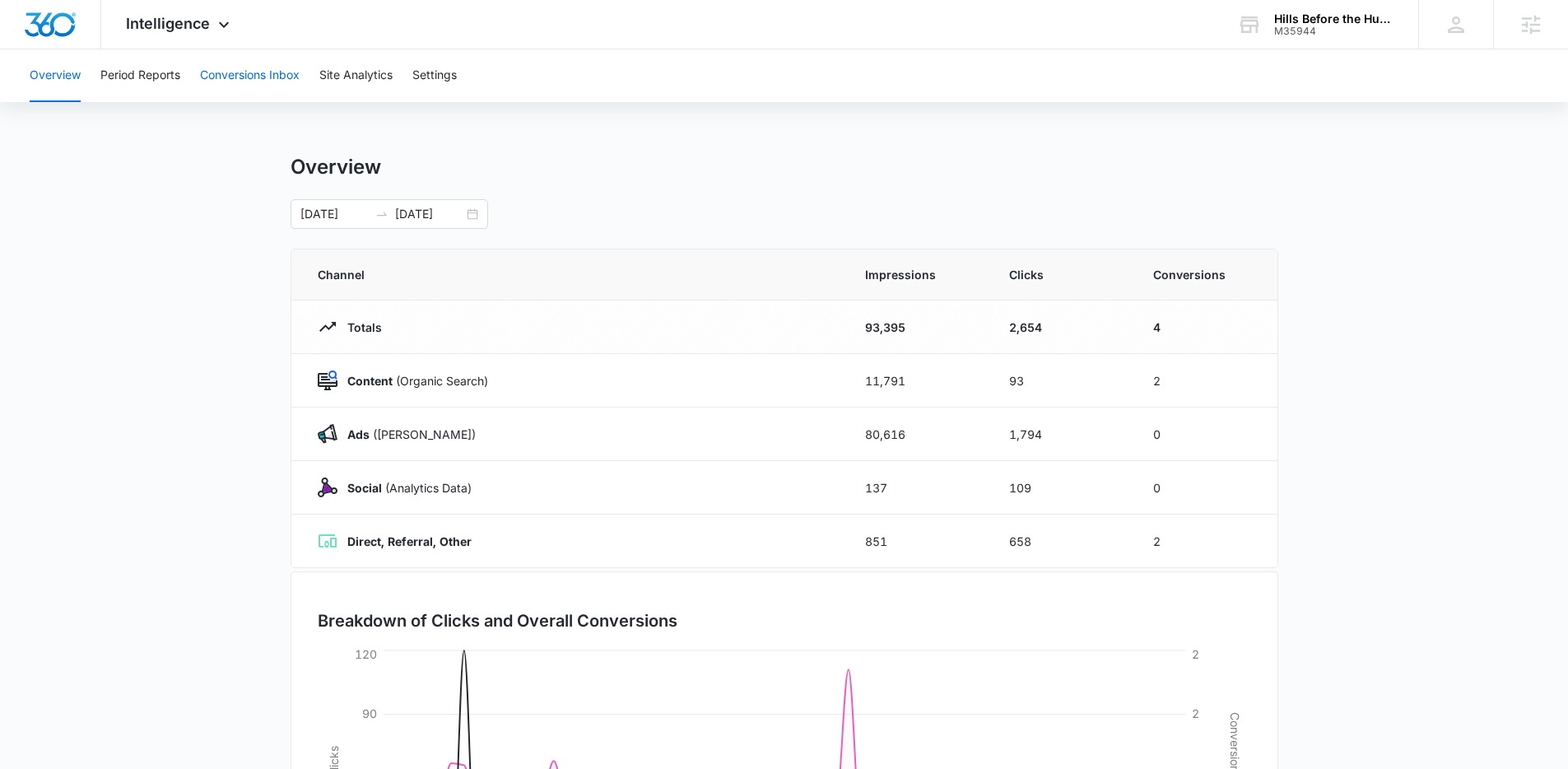
click at [219, 80] on button "Conversions Inbox" at bounding box center [249, 75] width 99 height 53
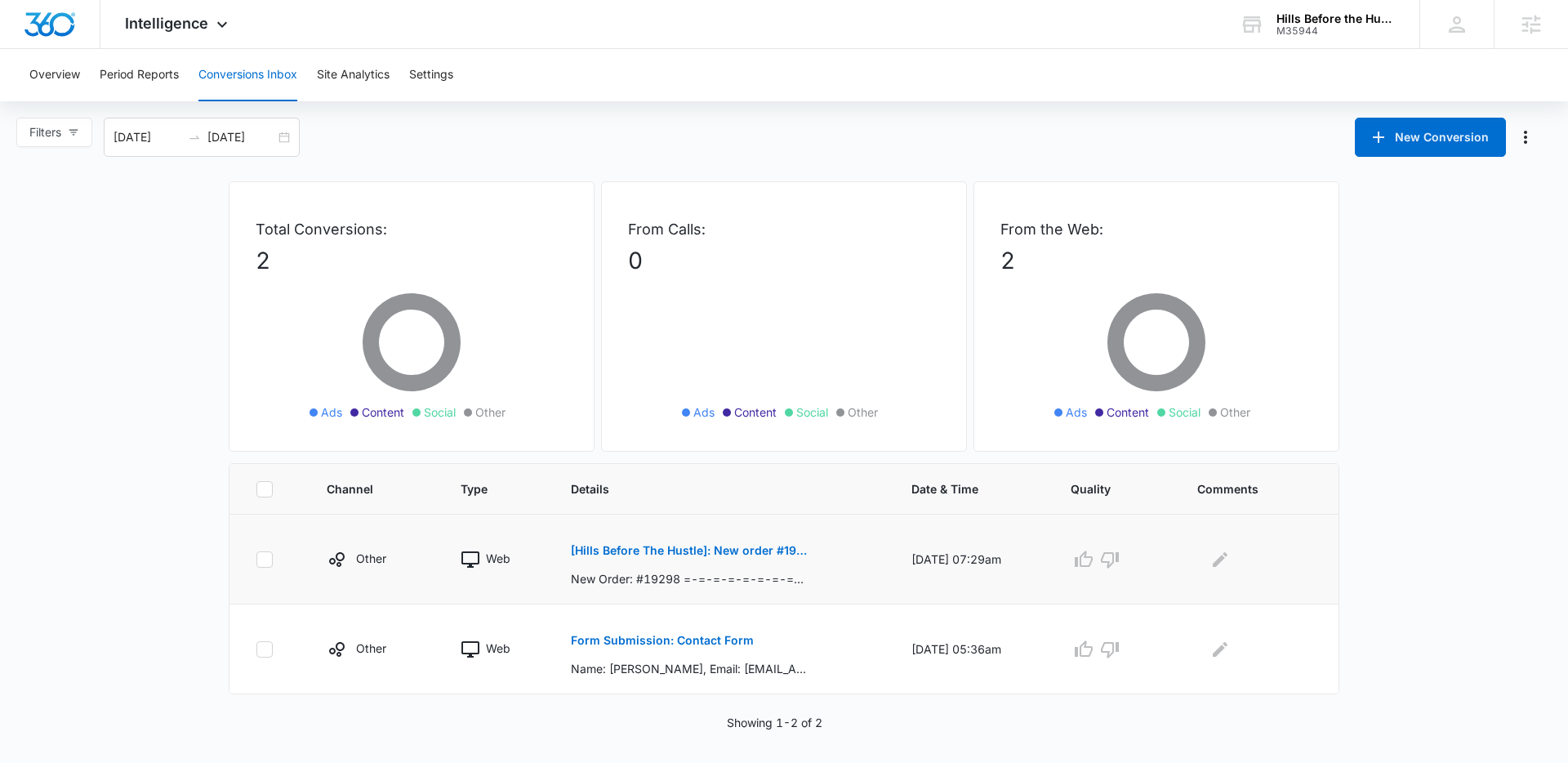
click at [679, 555] on p "[Hills Before The Hustle]: New order #19298" at bounding box center [690, 551] width 238 height 12
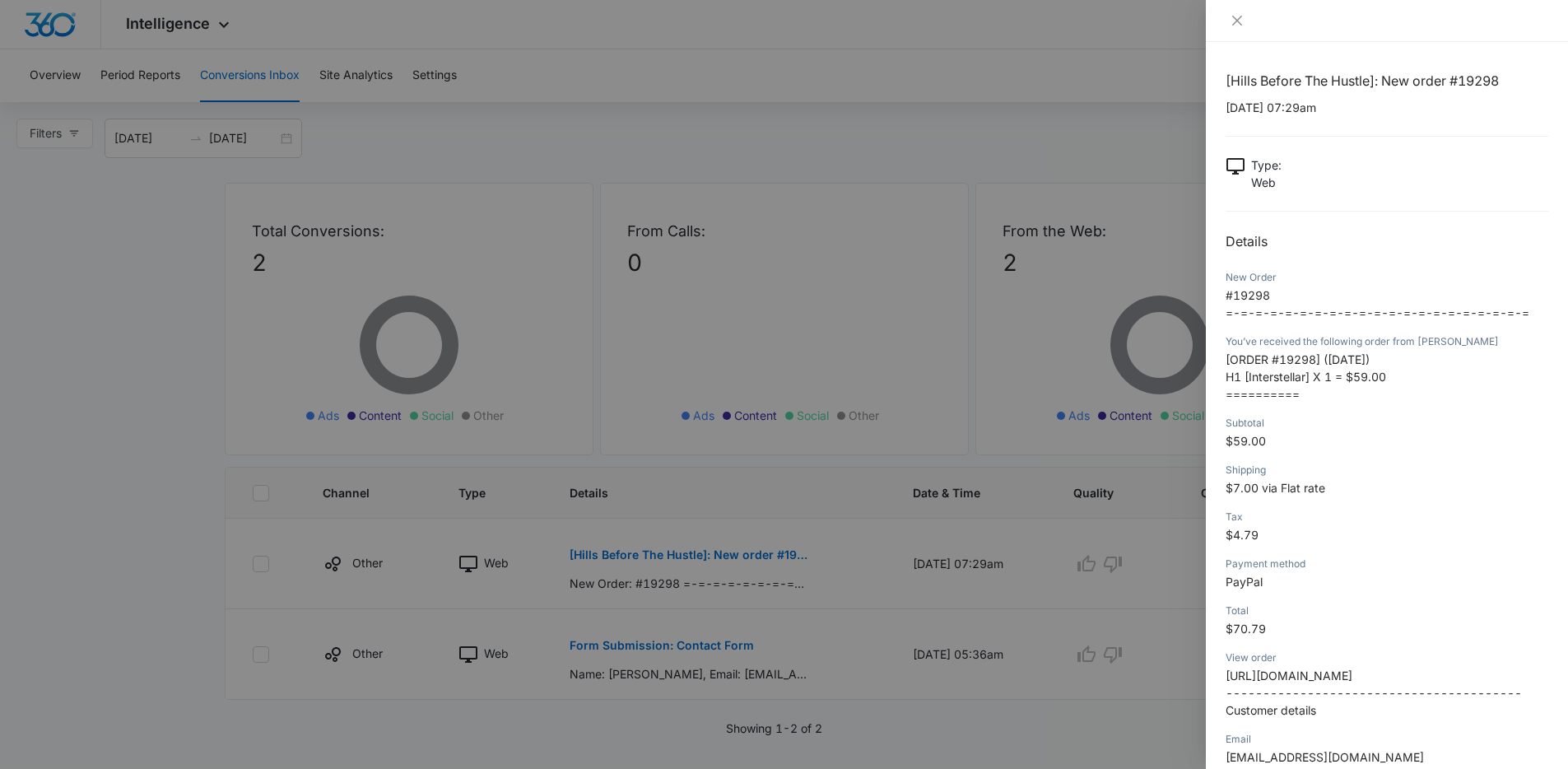
click at [687, 556] on div at bounding box center [784, 384] width 1568 height 769
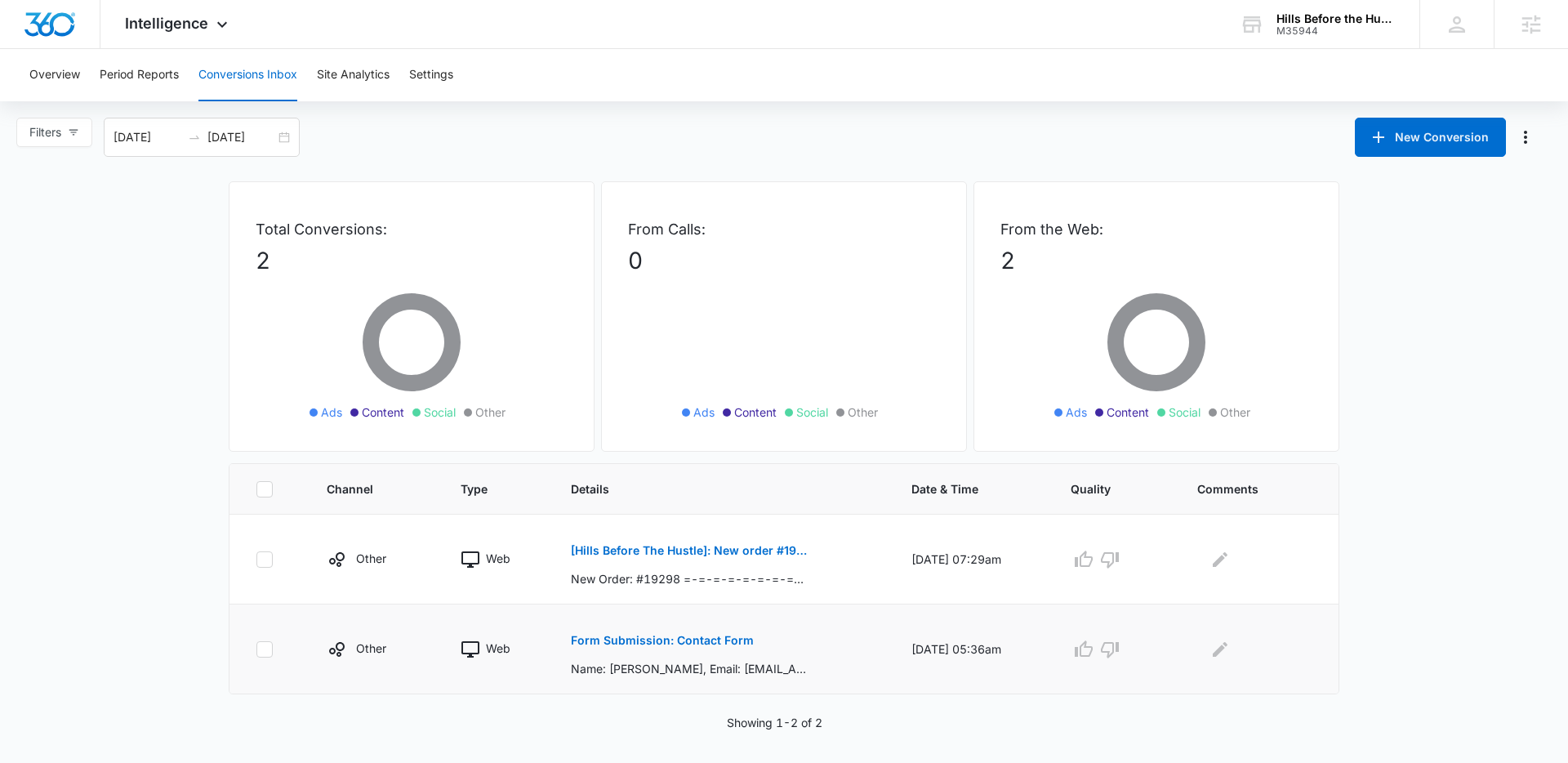
click at [692, 637] on p "Form Submission: Contact Form" at bounding box center [663, 640] width 183 height 12
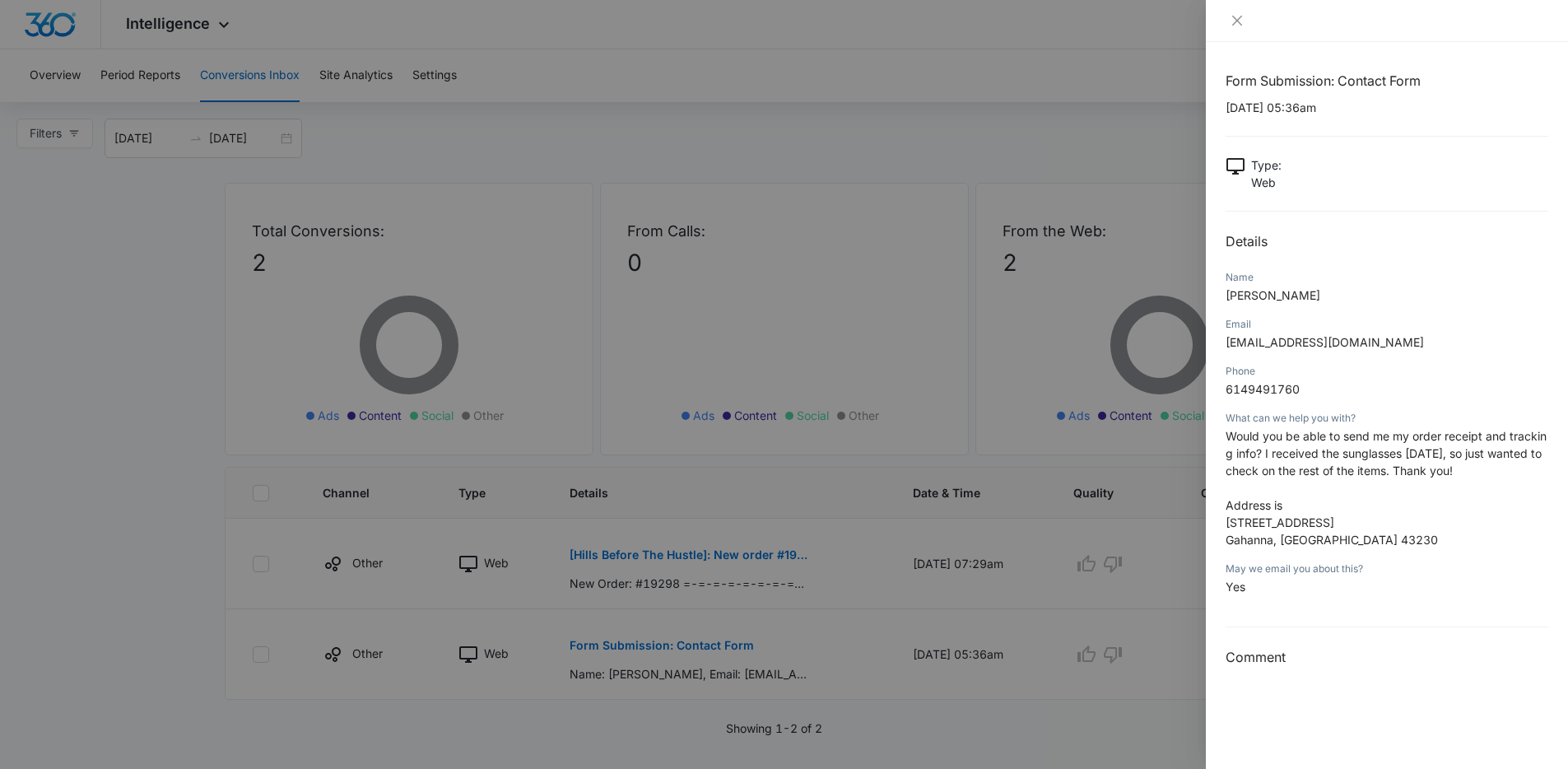
click at [863, 512] on div at bounding box center [784, 384] width 1568 height 769
